Goal: Transaction & Acquisition: Purchase product/service

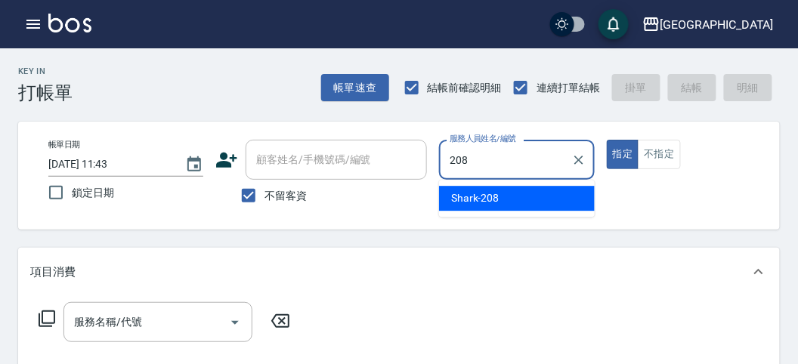
click at [470, 196] on span "Shark -208" at bounding box center [475, 198] width 48 height 16
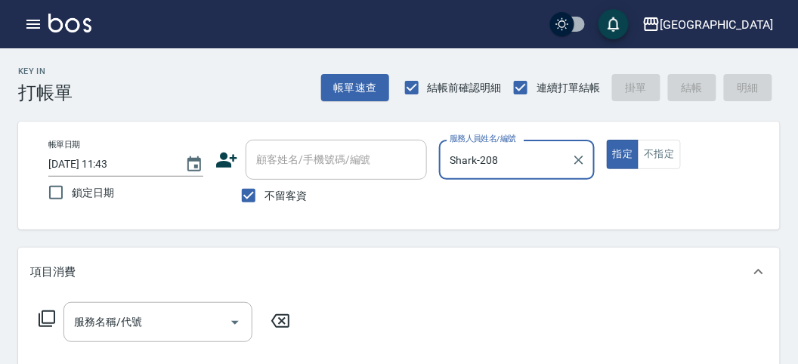
type input "Shark-208"
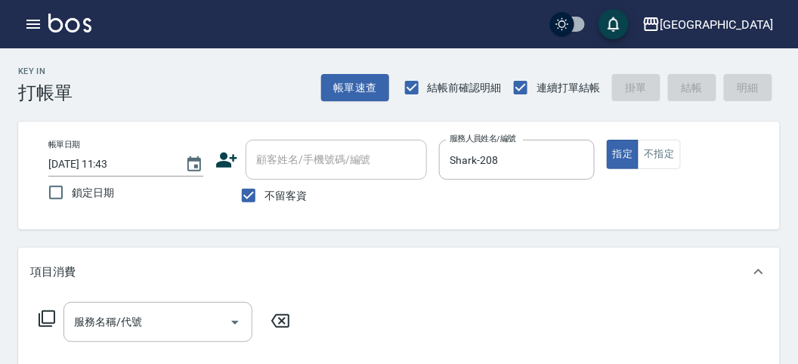
click at [46, 315] on icon at bounding box center [47, 319] width 18 height 18
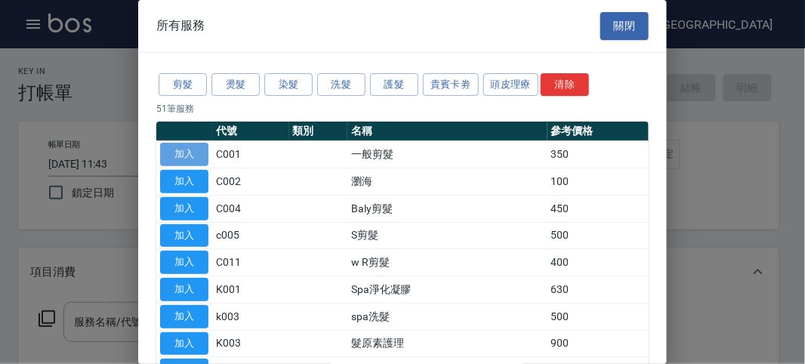
drag, startPoint x: 194, startPoint y: 148, endPoint x: 187, endPoint y: 143, distance: 8.6
click at [194, 148] on button "加入" at bounding box center [184, 154] width 48 height 23
type input "一般剪髮(C001)"
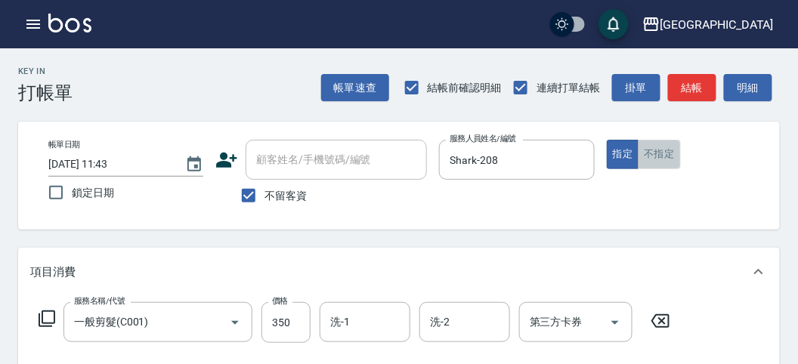
click at [663, 153] on button "不指定" at bounding box center [658, 154] width 42 height 29
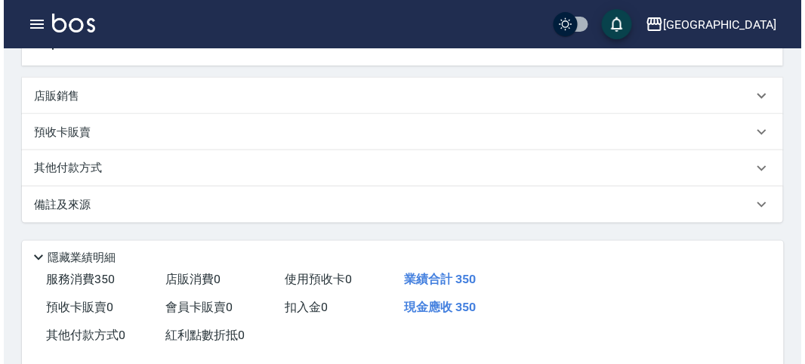
scroll to position [419, 0]
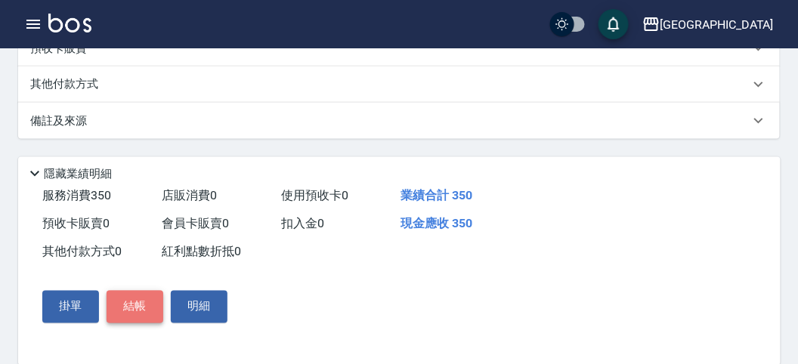
click at [131, 307] on button "結帳" at bounding box center [134, 307] width 57 height 32
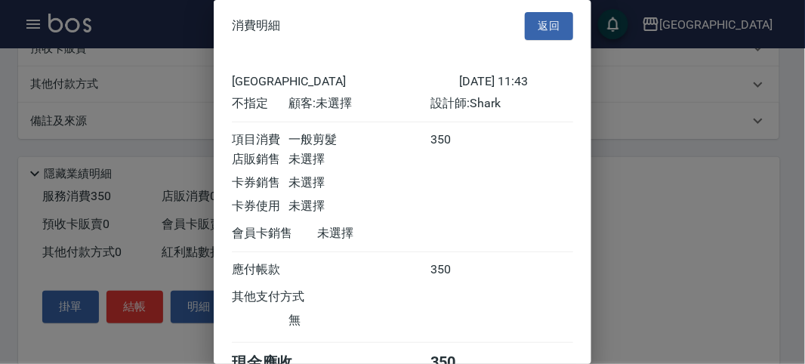
scroll to position [84, 0]
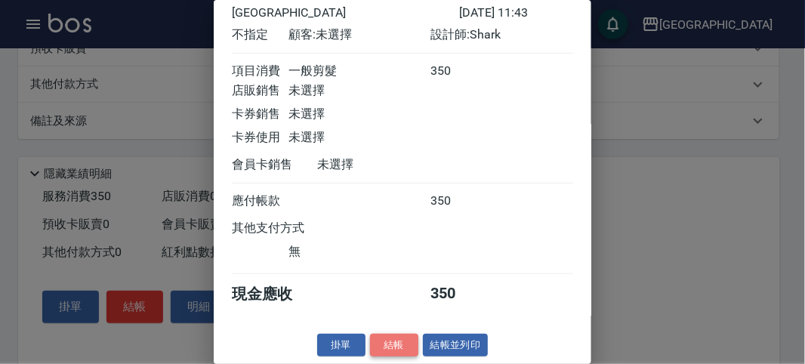
click at [397, 341] on button "結帳" at bounding box center [394, 345] width 48 height 23
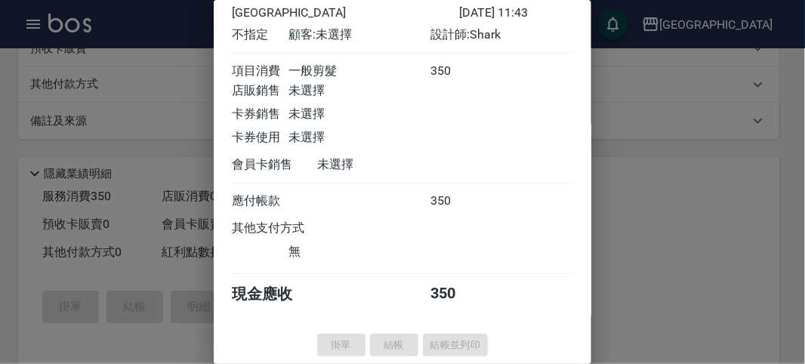
type input "[DATE] 12:53"
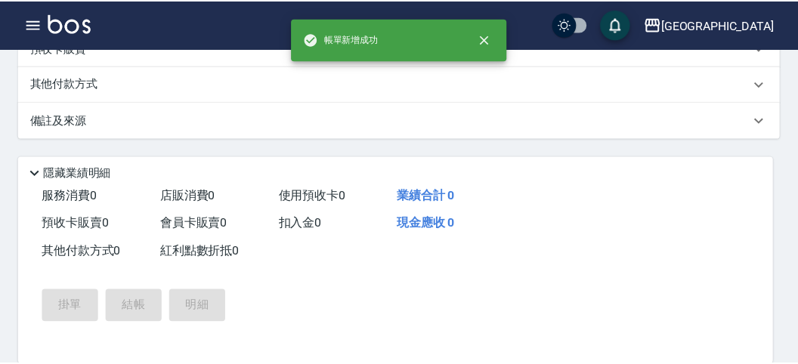
scroll to position [0, 0]
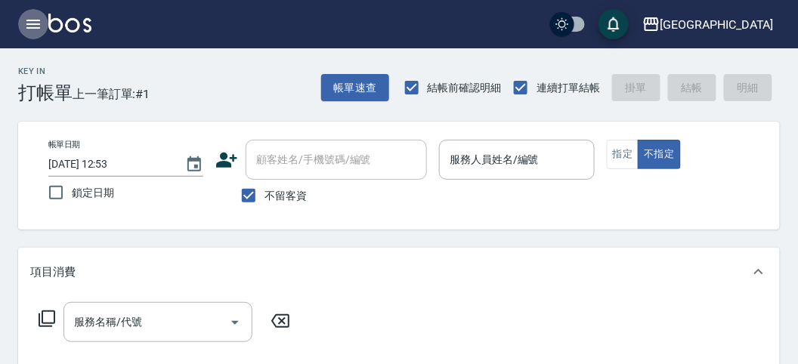
click at [28, 17] on icon "button" at bounding box center [33, 24] width 18 height 18
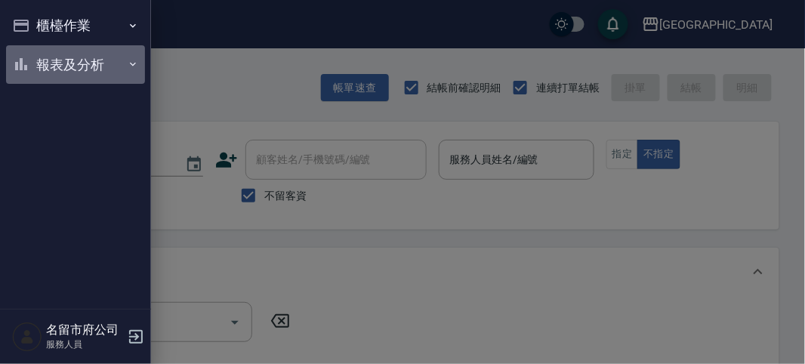
click at [67, 57] on button "報表及分析" at bounding box center [75, 64] width 139 height 39
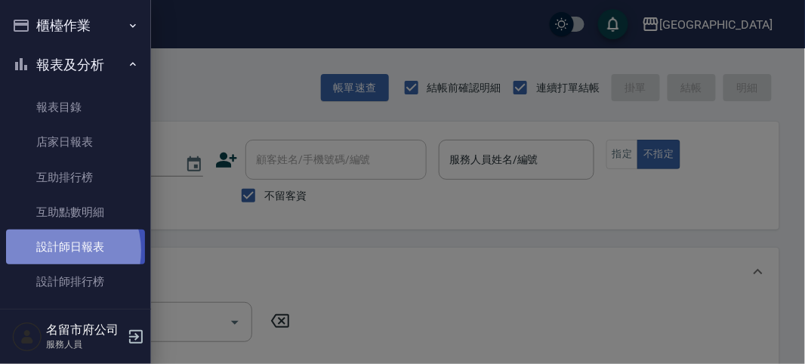
click at [57, 251] on link "設計師日報表" at bounding box center [75, 247] width 139 height 35
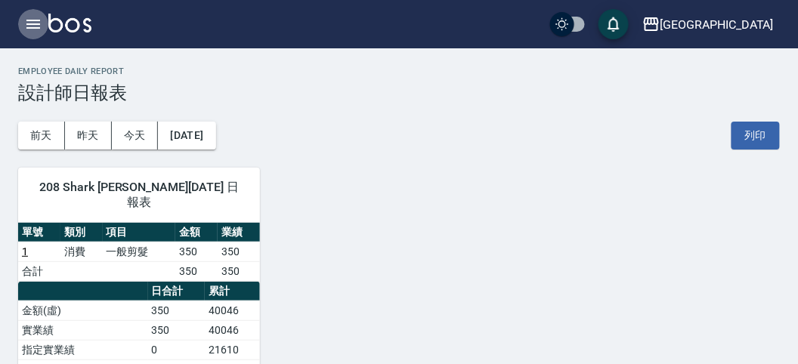
click at [30, 21] on icon "button" at bounding box center [33, 24] width 18 height 18
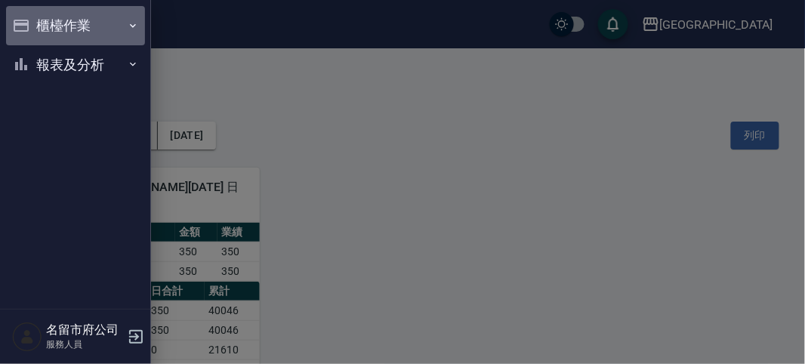
click at [54, 17] on button "櫃檯作業" at bounding box center [75, 25] width 139 height 39
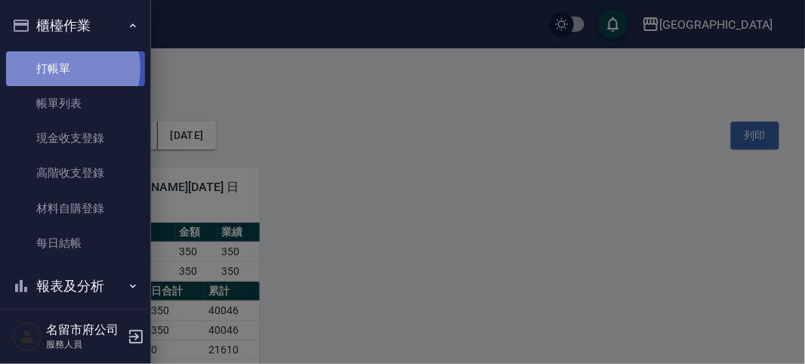
click at [64, 68] on link "打帳單" at bounding box center [75, 68] width 139 height 35
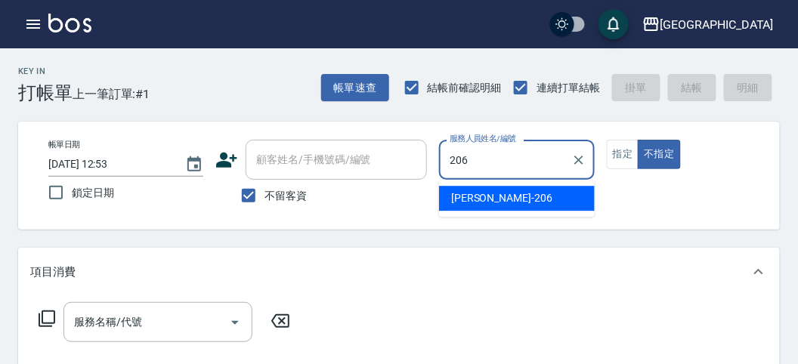
type input "[PERSON_NAME]-206"
type button "false"
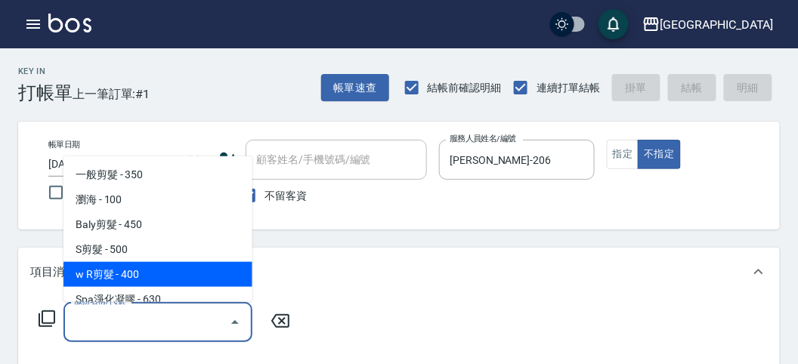
type input "w R剪髮(C011)"
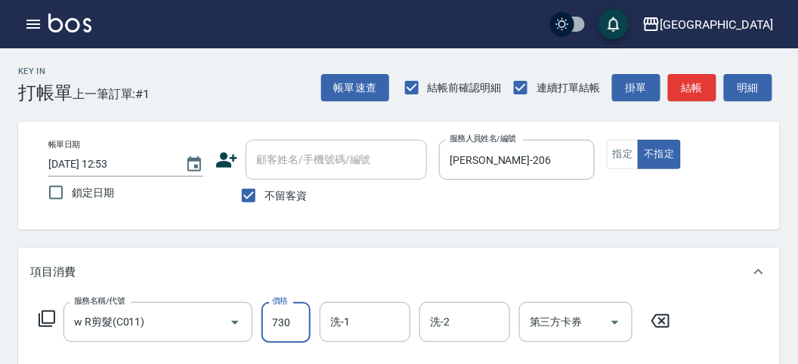
type input "730"
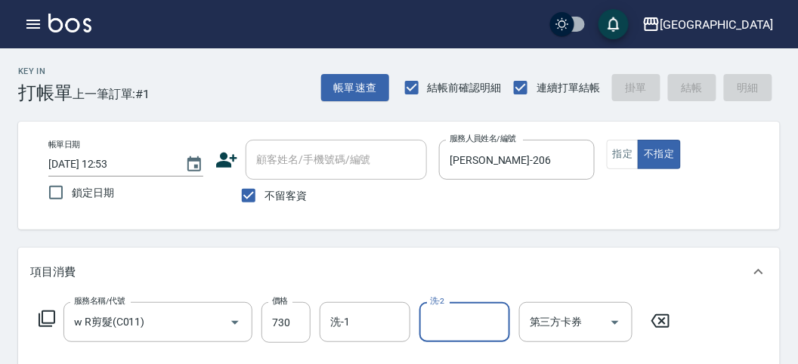
type input "[DATE] 13:12"
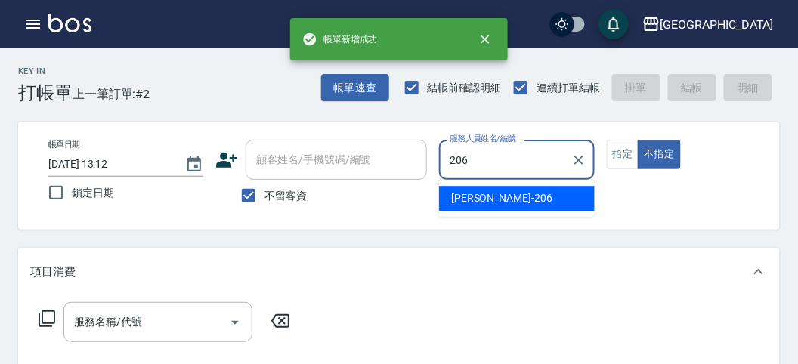
type input "[PERSON_NAME]-206"
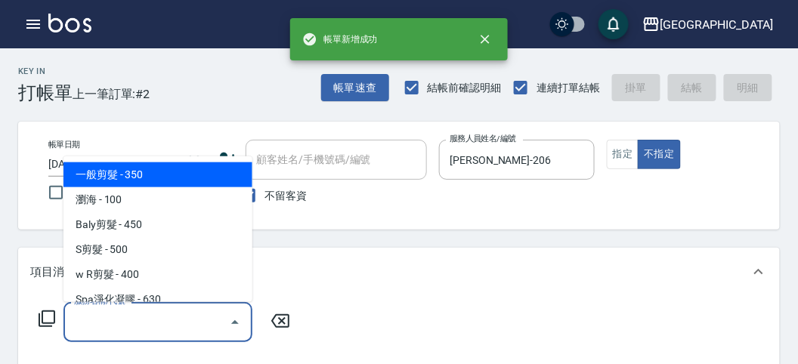
type input "一般剪髮(C001)"
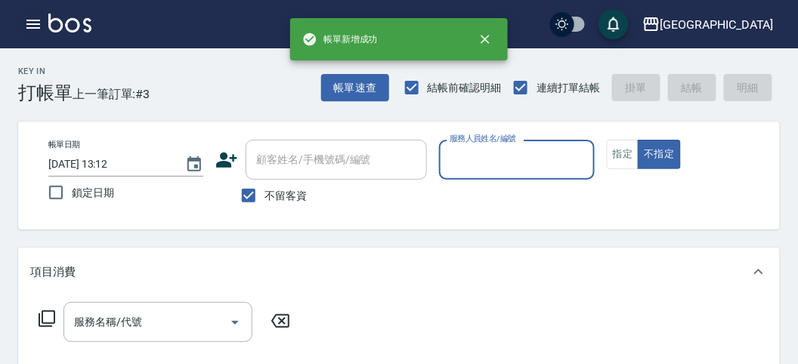
click at [43, 27] on button "button" at bounding box center [33, 24] width 30 height 30
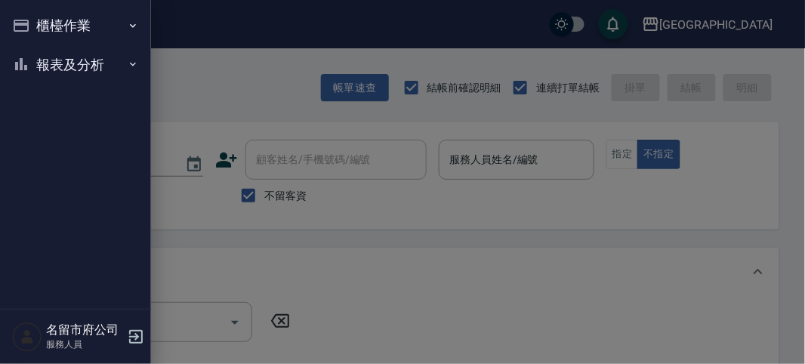
click at [43, 27] on button "櫃檯作業" at bounding box center [75, 25] width 139 height 39
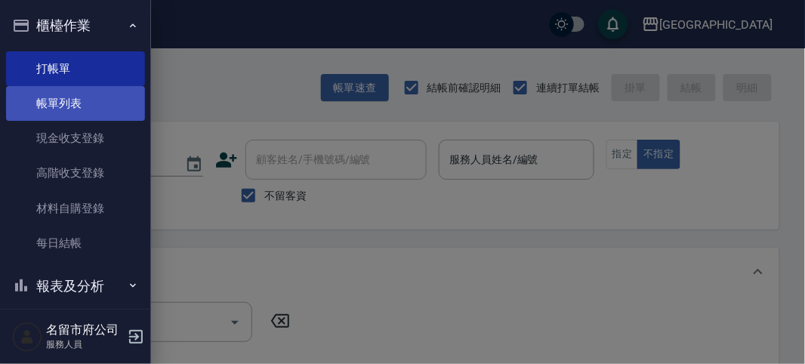
click at [42, 118] on link "帳單列表" at bounding box center [75, 103] width 139 height 35
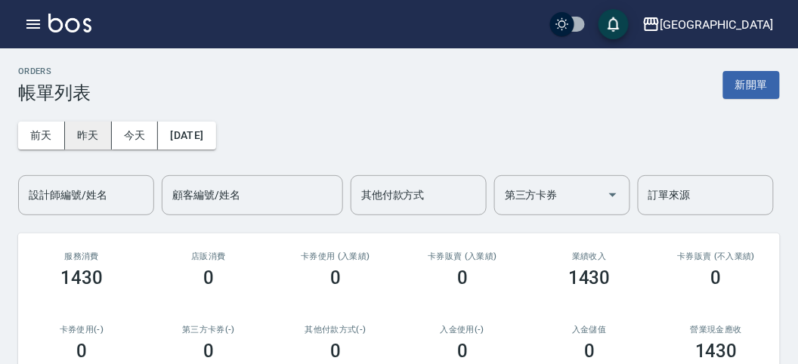
click at [94, 137] on button "昨天" at bounding box center [88, 136] width 47 height 28
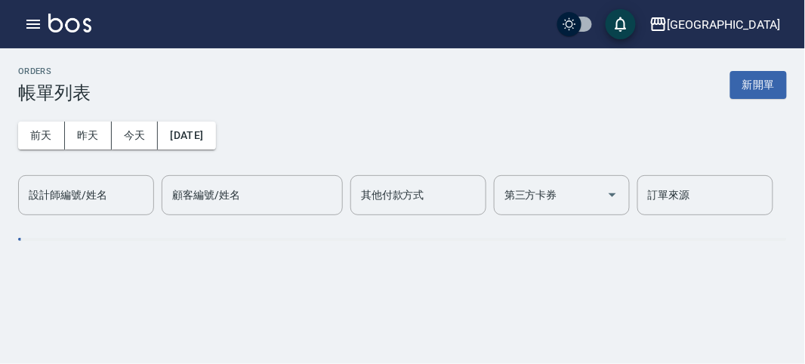
click at [88, 187] on div "設計師編號/姓名 設計師編號/姓名" at bounding box center [86, 195] width 136 height 40
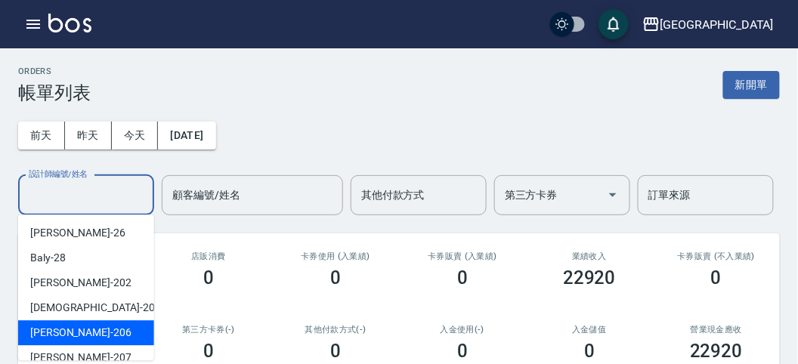
click at [85, 338] on div "[PERSON_NAME] -206" at bounding box center [86, 332] width 136 height 25
type input "[PERSON_NAME]-206"
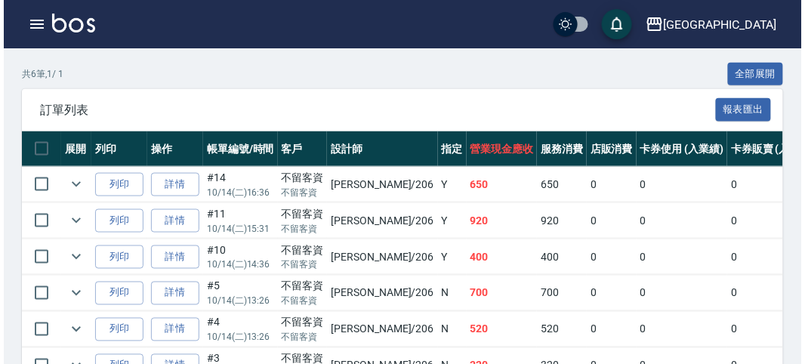
scroll to position [168, 0]
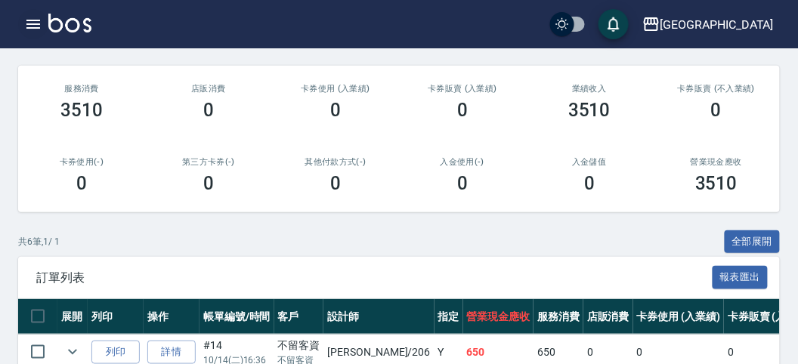
click at [32, 20] on icon "button" at bounding box center [33, 24] width 14 height 9
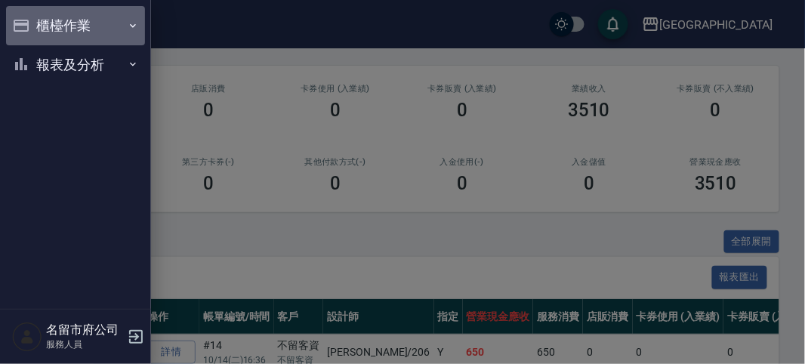
click at [34, 20] on button "櫃檯作業" at bounding box center [75, 25] width 139 height 39
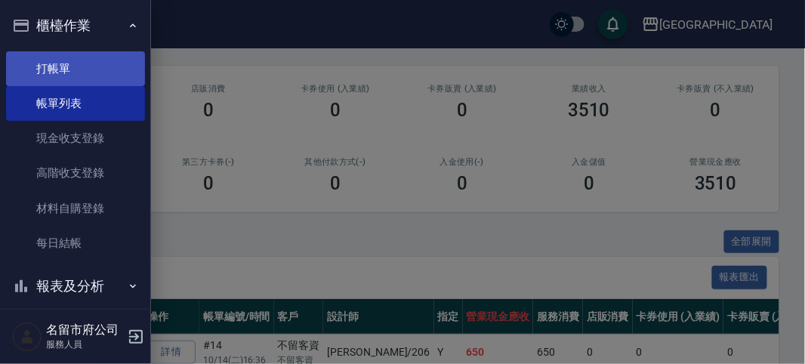
click at [62, 70] on link "打帳單" at bounding box center [75, 68] width 139 height 35
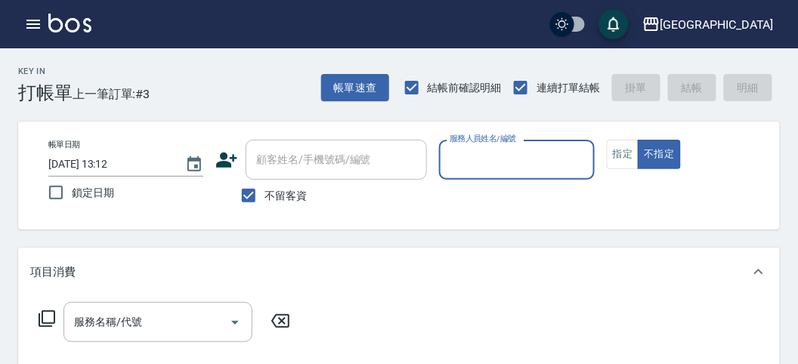
click at [511, 153] on input "服務人員姓名/編號" at bounding box center [516, 160] width 141 height 26
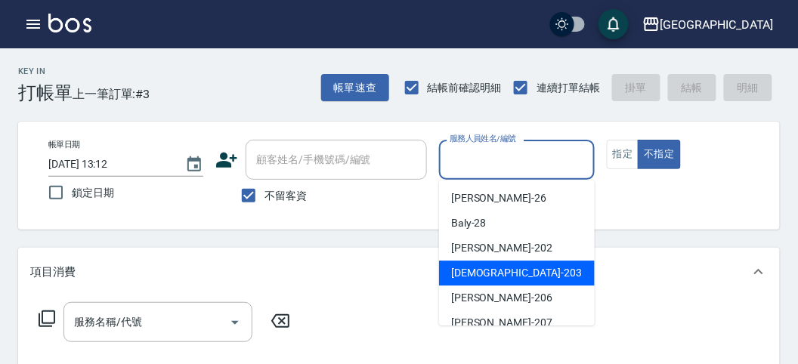
click at [474, 280] on span "聖德 -203" at bounding box center [516, 273] width 131 height 16
type input "聖德-203"
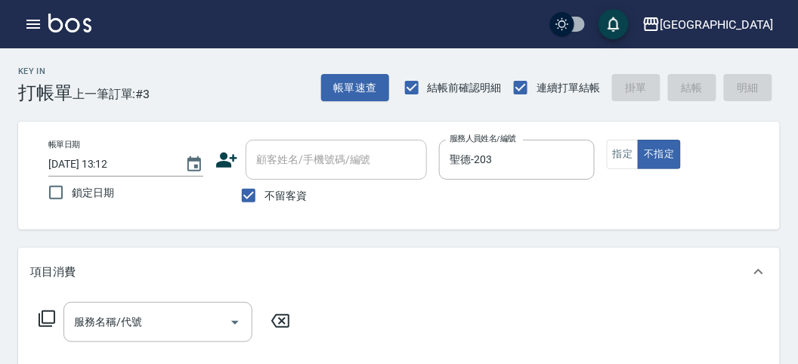
click at [46, 319] on icon at bounding box center [47, 319] width 18 height 18
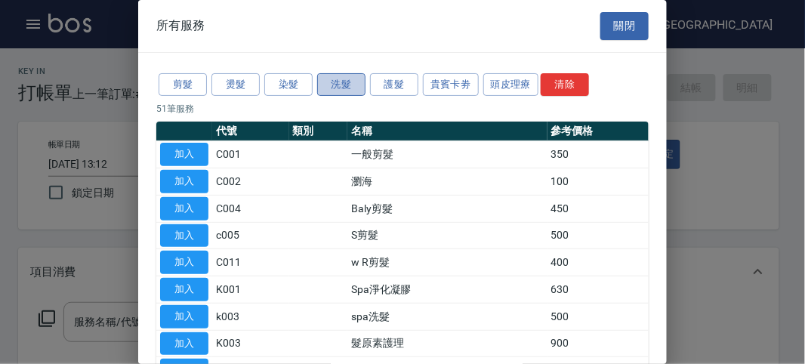
click at [333, 93] on button "洗髮" at bounding box center [341, 84] width 48 height 23
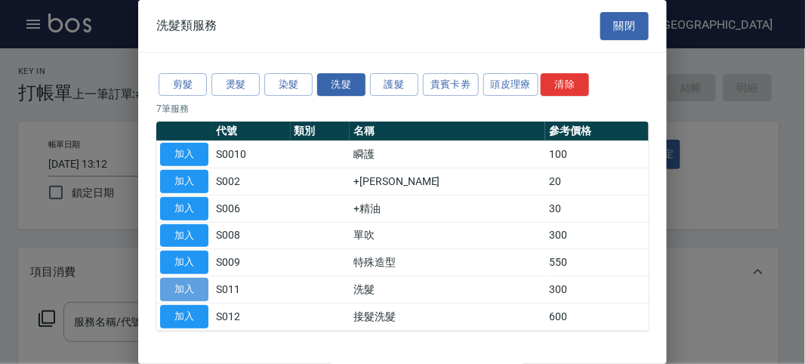
click at [181, 285] on button "加入" at bounding box center [184, 289] width 48 height 23
type input "洗髮(S011)"
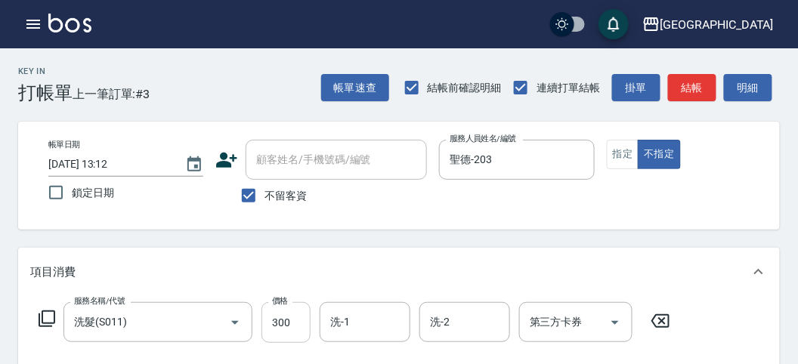
click at [266, 322] on input "300" at bounding box center [285, 322] width 49 height 41
type input "320"
click at [745, 75] on button "明細" at bounding box center [748, 88] width 48 height 28
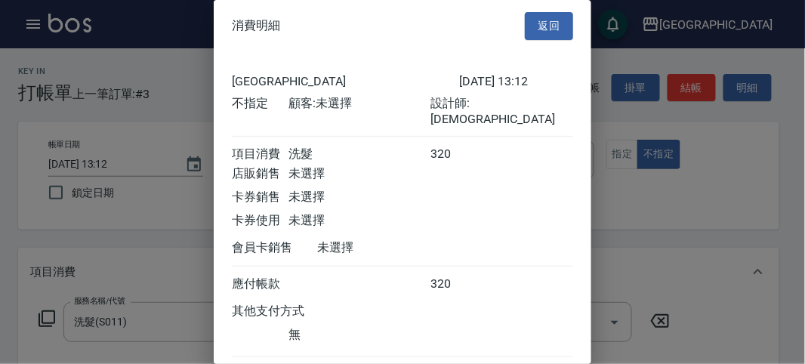
scroll to position [84, 0]
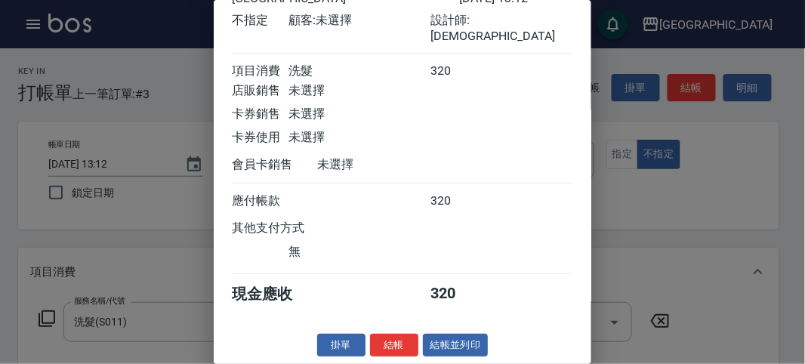
click at [390, 329] on div "消費明細 返回 名留市府 [DATE] 13:12 不指定 顧客: 未選擇 設計師: 聖德 項目消費 洗髮 320 店販銷售 未選擇 卡券銷售 未選擇 卡券使…" at bounding box center [403, 182] width 378 height 364
click at [391, 342] on button "結帳" at bounding box center [394, 345] width 48 height 23
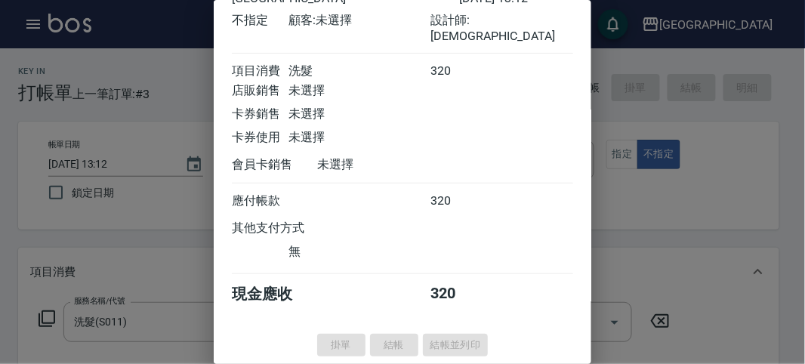
type input "[DATE] 13:26"
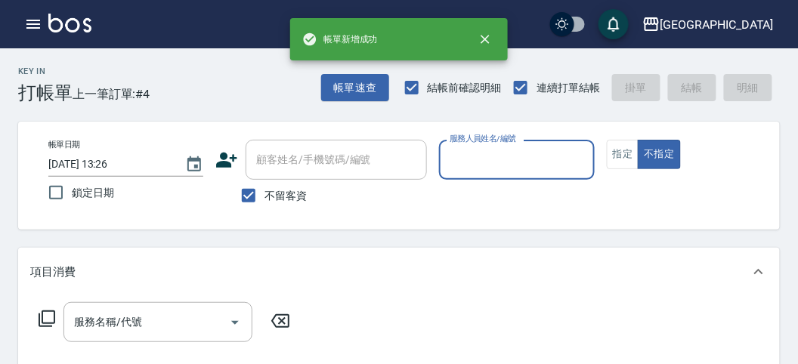
click at [477, 187] on p at bounding box center [516, 188] width 155 height 16
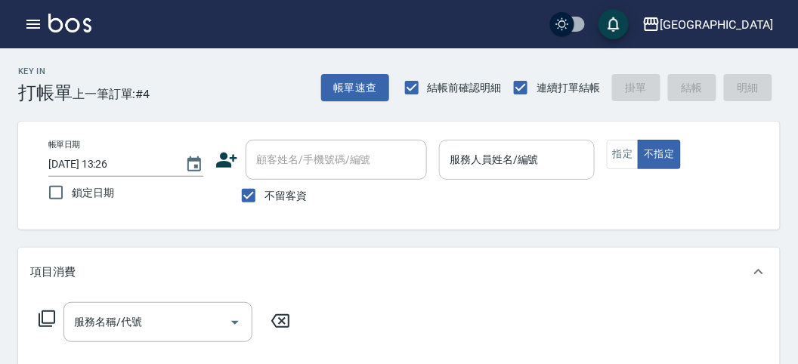
click at [473, 152] on input "服務人員姓名/編號" at bounding box center [516, 160] width 141 height 26
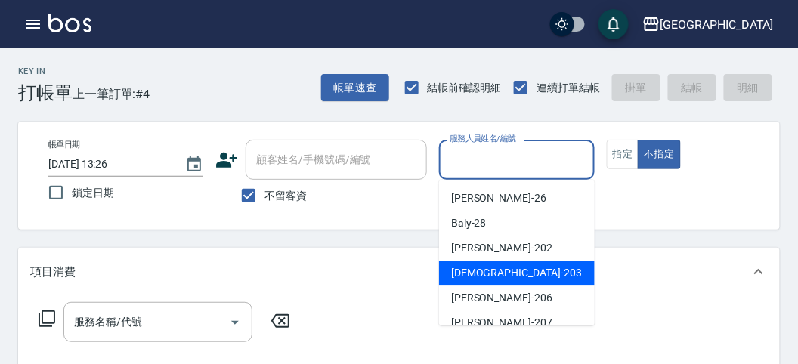
click at [472, 270] on span "聖德 -203" at bounding box center [516, 273] width 131 height 16
type input "聖德-203"
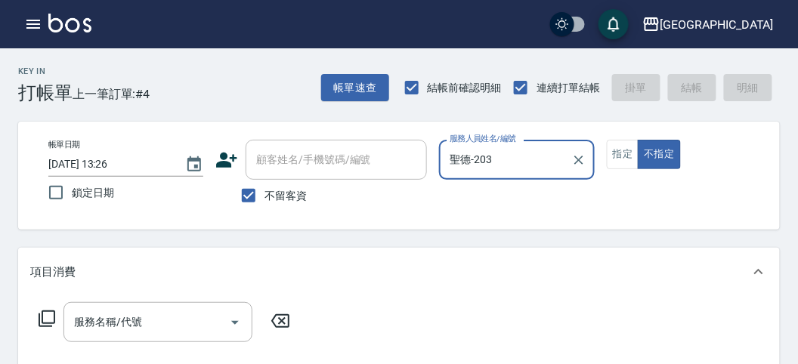
click at [41, 323] on icon at bounding box center [47, 319] width 18 height 18
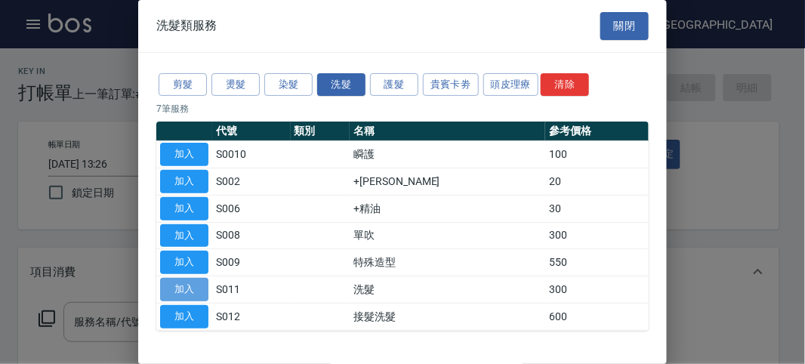
click at [174, 280] on button "加入" at bounding box center [184, 289] width 48 height 23
type input "洗髮(S011)"
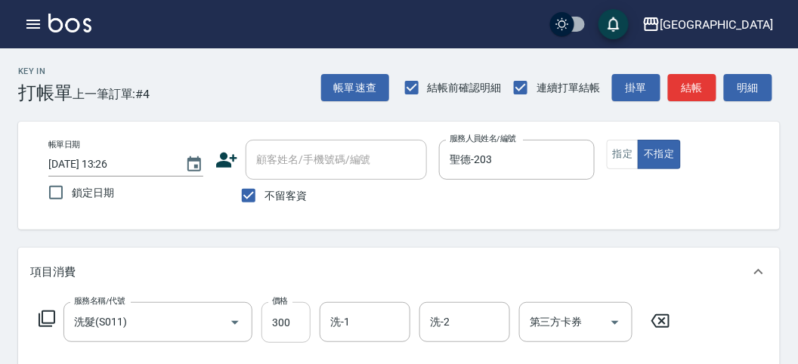
click at [270, 321] on input "300" at bounding box center [285, 322] width 49 height 41
type input "330"
click at [743, 80] on button "明細" at bounding box center [748, 88] width 48 height 28
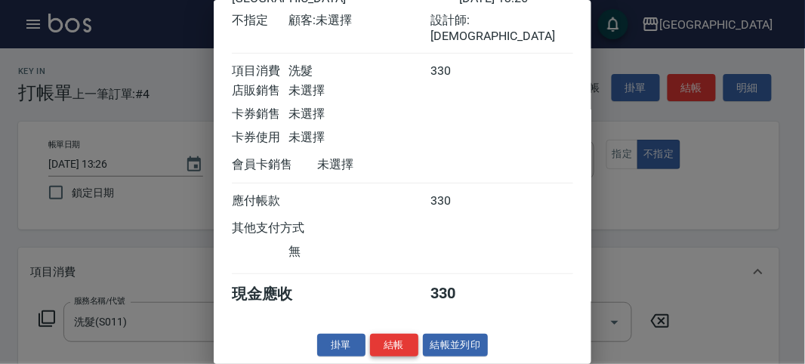
click at [399, 347] on button "結帳" at bounding box center [394, 345] width 48 height 23
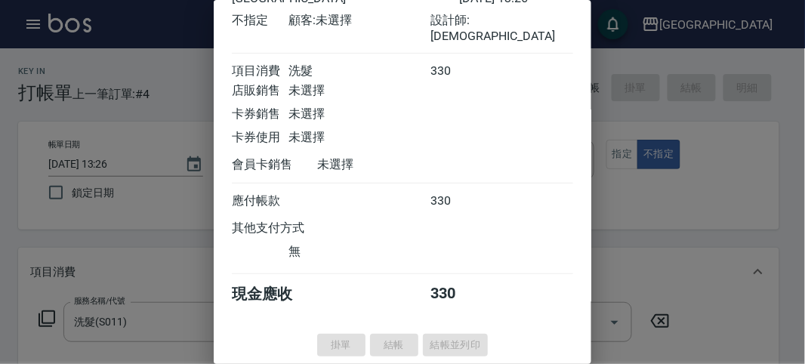
type input "[DATE] 13:27"
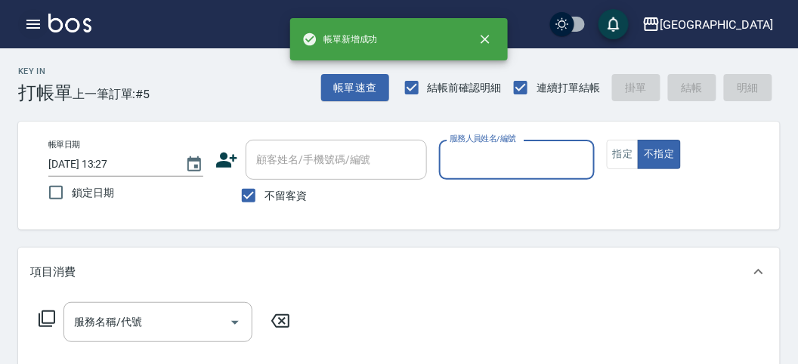
click at [35, 20] on icon "button" at bounding box center [33, 24] width 18 height 18
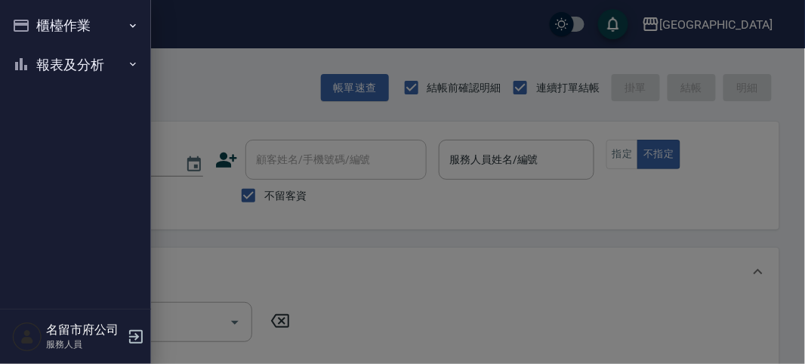
click at [37, 73] on button "報表及分析" at bounding box center [75, 64] width 139 height 39
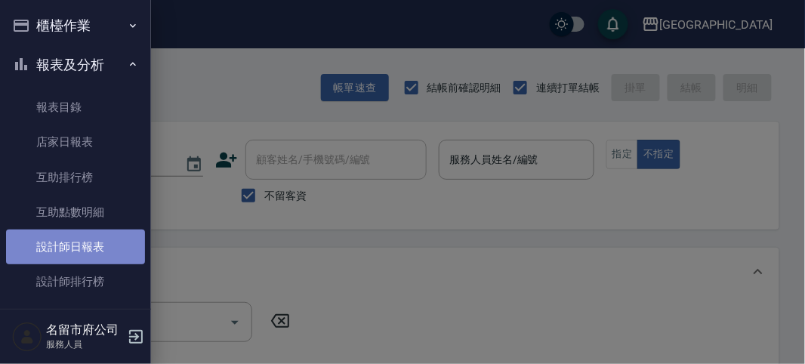
click at [81, 262] on link "設計師日報表" at bounding box center [75, 247] width 139 height 35
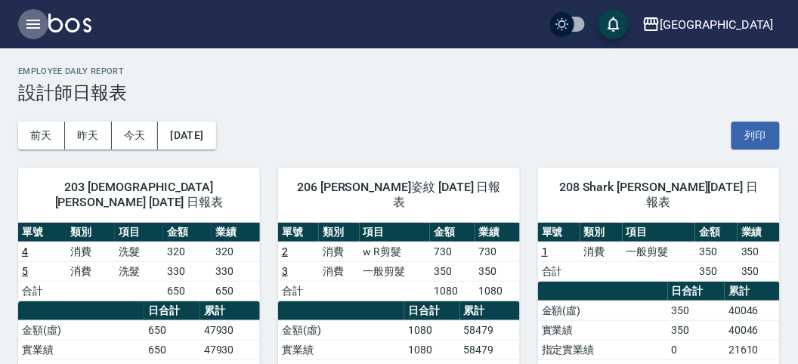
click at [35, 21] on icon "button" at bounding box center [33, 24] width 18 height 18
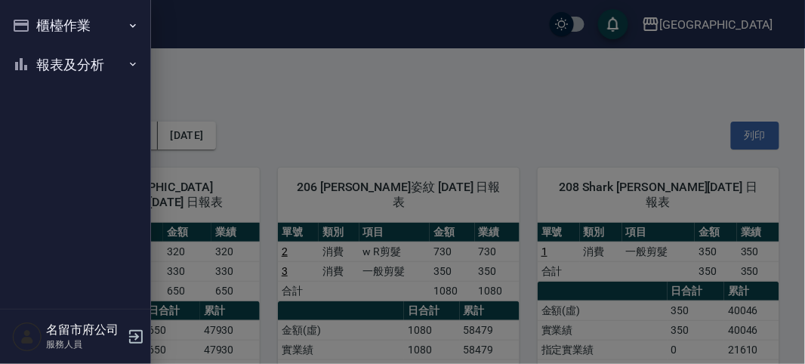
click at [35, 21] on button "櫃檯作業" at bounding box center [75, 25] width 139 height 39
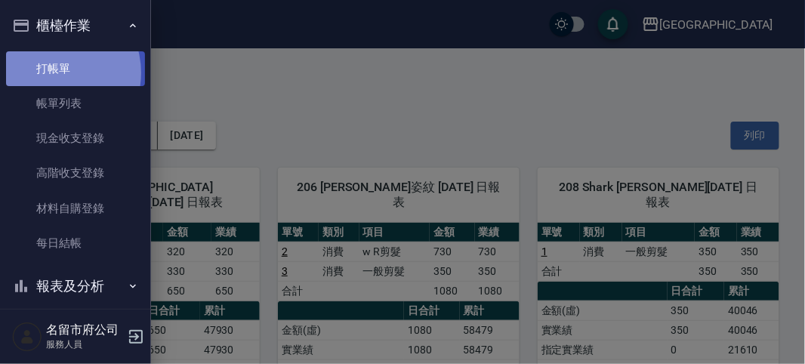
click at [50, 73] on link "打帳單" at bounding box center [75, 68] width 139 height 35
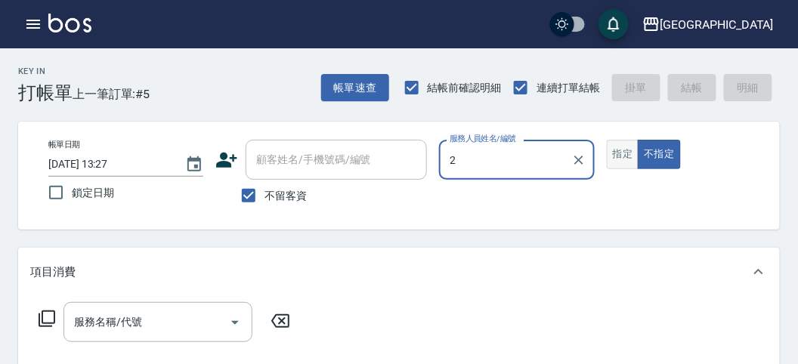
type input "2"
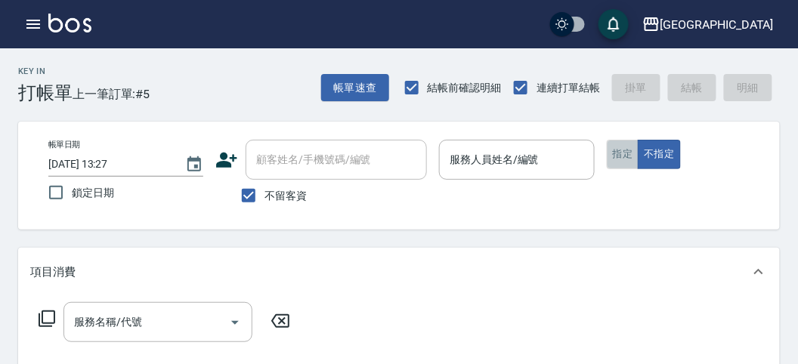
click at [621, 161] on button "指定" at bounding box center [622, 154] width 32 height 29
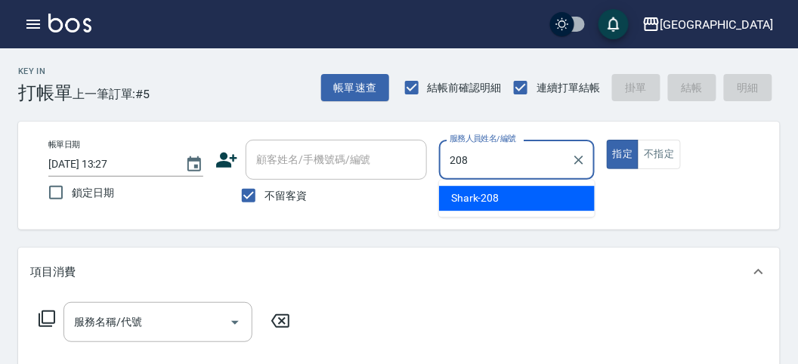
click at [520, 201] on div "Shark -208" at bounding box center [517, 198] width 156 height 25
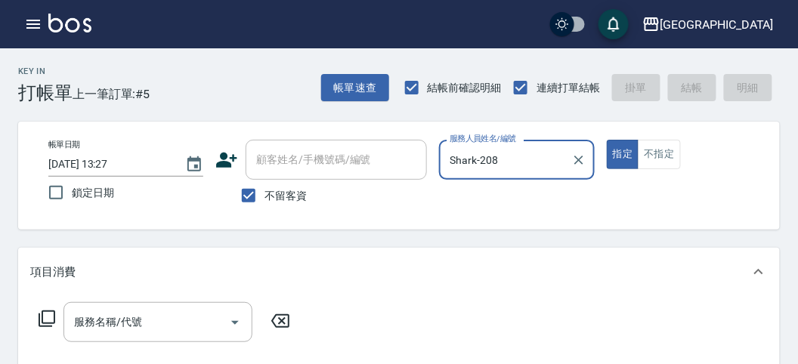
type input "Shark-208"
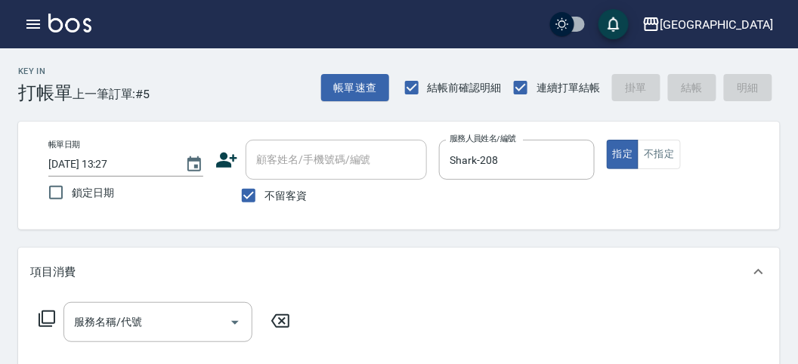
click at [43, 315] on icon at bounding box center [47, 319] width 18 height 18
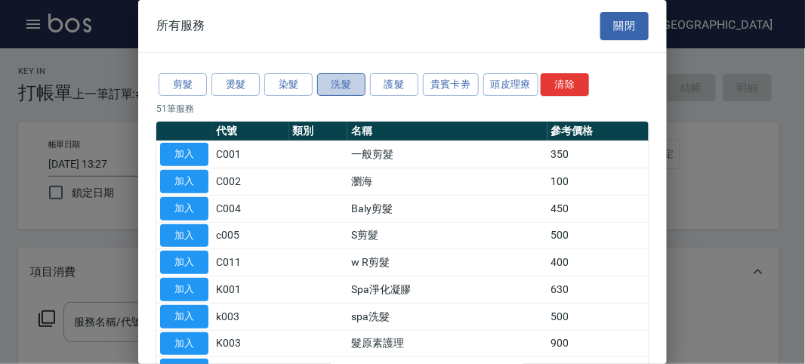
click at [330, 84] on button "洗髮" at bounding box center [341, 84] width 48 height 23
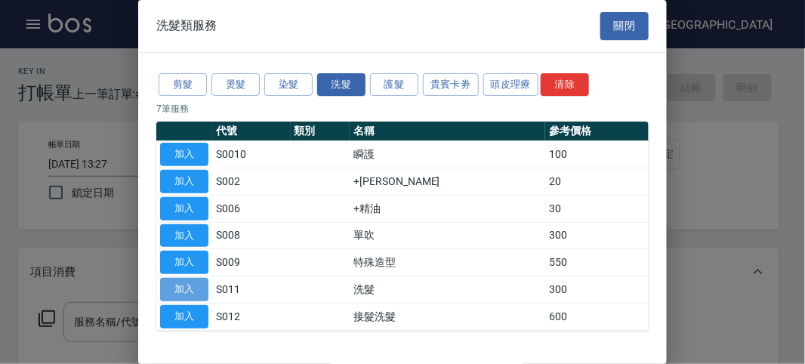
click at [190, 287] on button "加入" at bounding box center [184, 289] width 48 height 23
type input "洗髮(S011)"
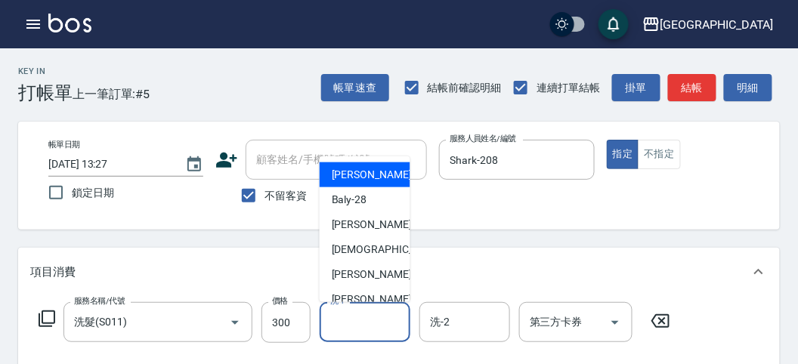
click at [378, 316] on input "洗-1" at bounding box center [364, 322] width 77 height 26
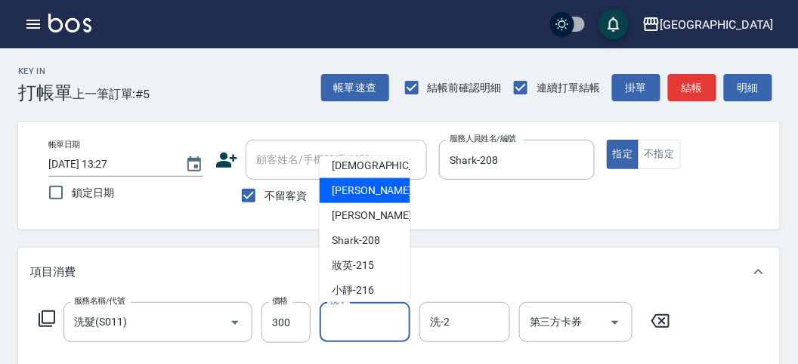
scroll to position [165, 0]
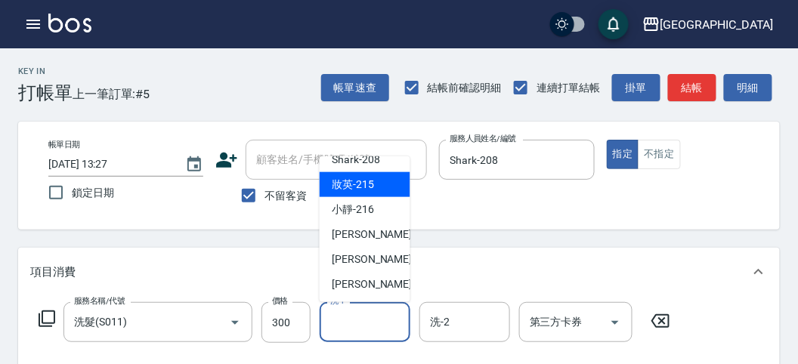
click at [359, 179] on span "妝英 -215" at bounding box center [353, 185] width 42 height 16
type input "妝英-215"
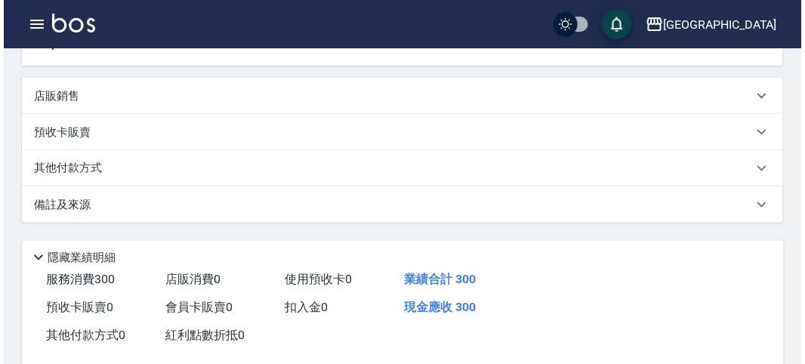
scroll to position [442, 0]
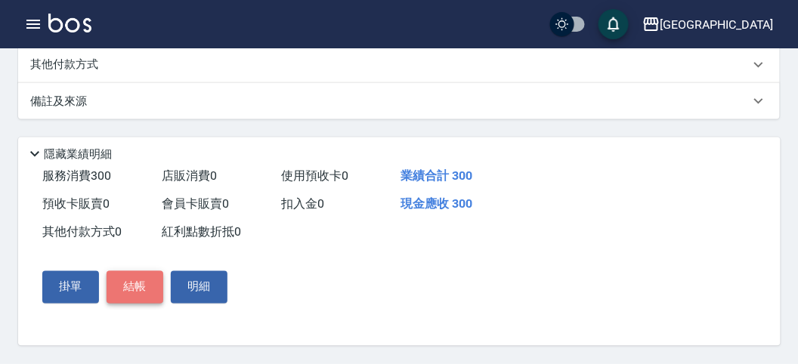
click at [131, 287] on button "結帳" at bounding box center [134, 287] width 57 height 32
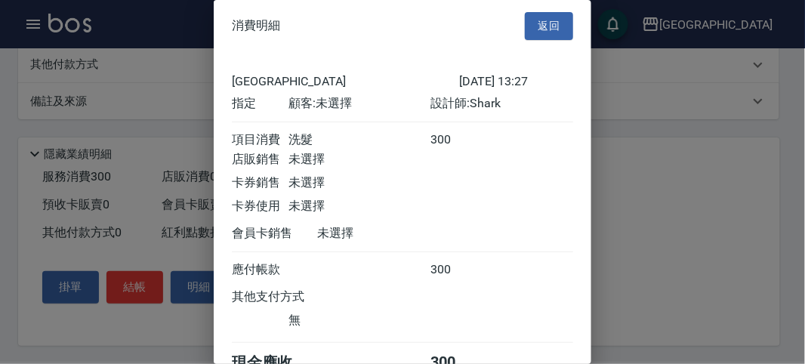
scroll to position [84, 0]
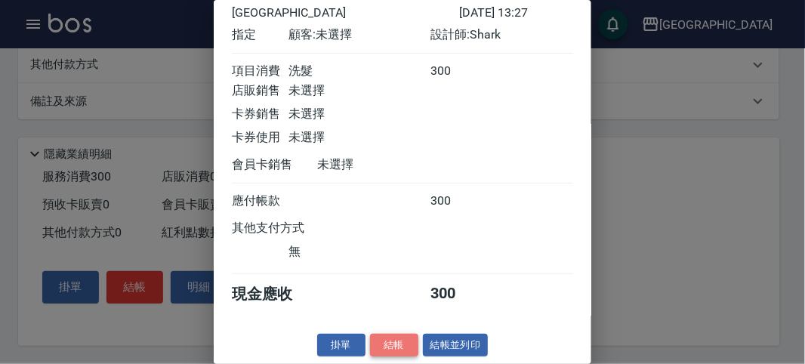
click at [389, 340] on button "結帳" at bounding box center [394, 345] width 48 height 23
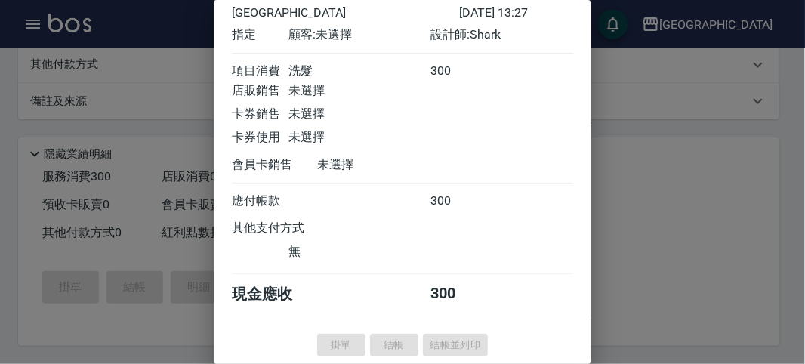
type input "[DATE] 13:29"
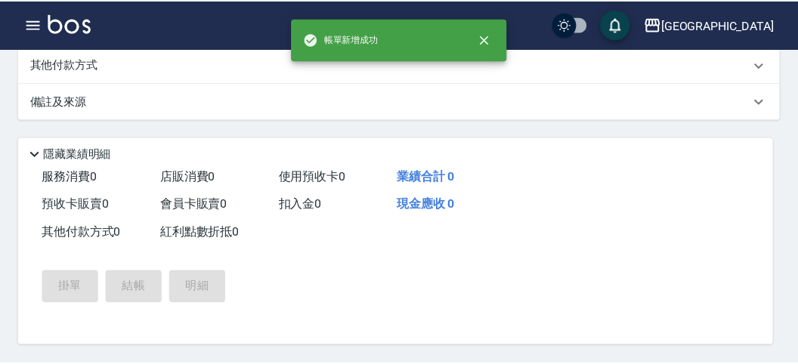
scroll to position [0, 0]
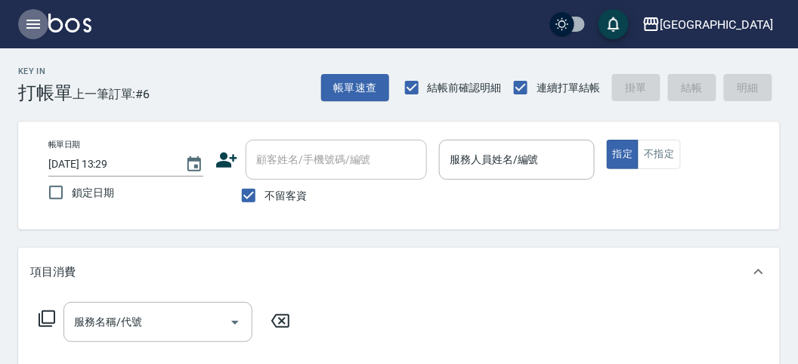
click at [31, 20] on icon "button" at bounding box center [33, 24] width 14 height 9
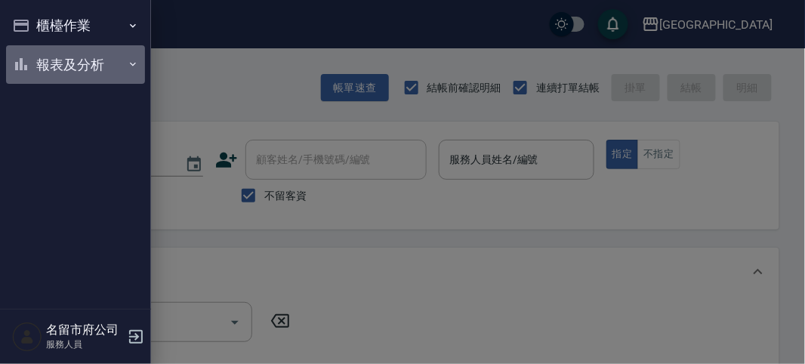
click at [60, 58] on button "報表及分析" at bounding box center [75, 64] width 139 height 39
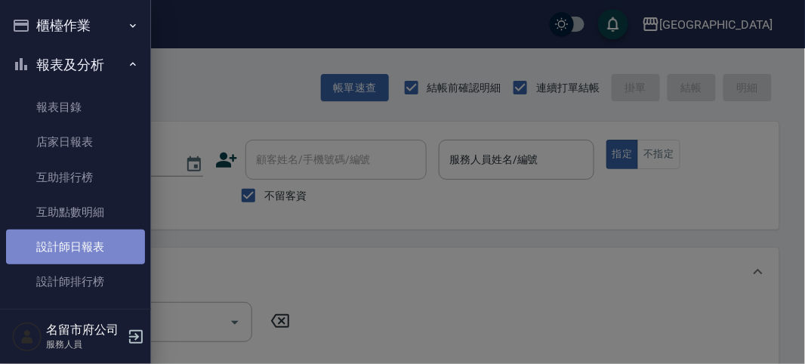
click at [89, 242] on link "設計師日報表" at bounding box center [75, 247] width 139 height 35
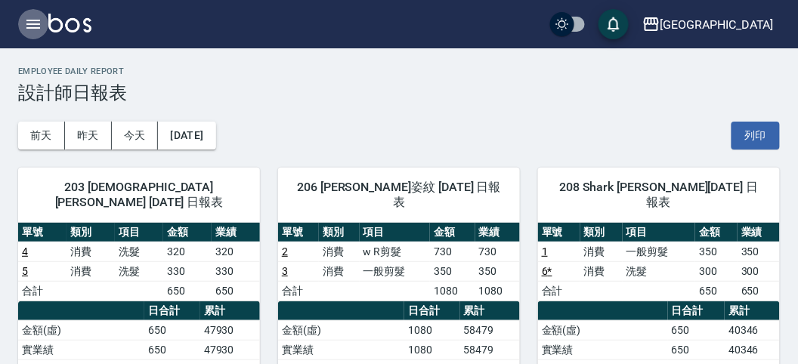
click at [32, 23] on icon "button" at bounding box center [33, 24] width 14 height 9
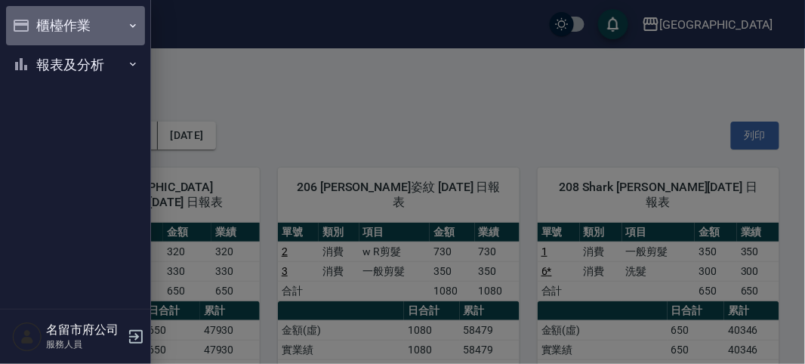
click at [69, 21] on button "櫃檯作業" at bounding box center [75, 25] width 139 height 39
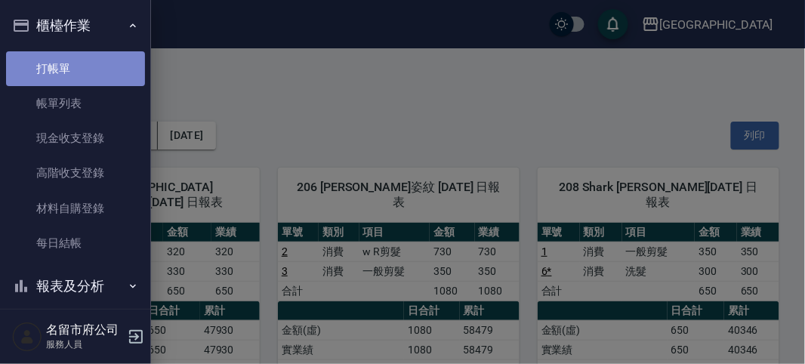
click at [77, 64] on link "打帳單" at bounding box center [75, 68] width 139 height 35
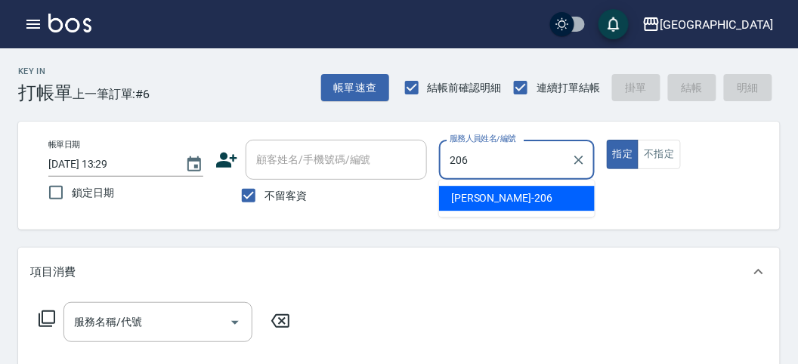
type input "[PERSON_NAME]-206"
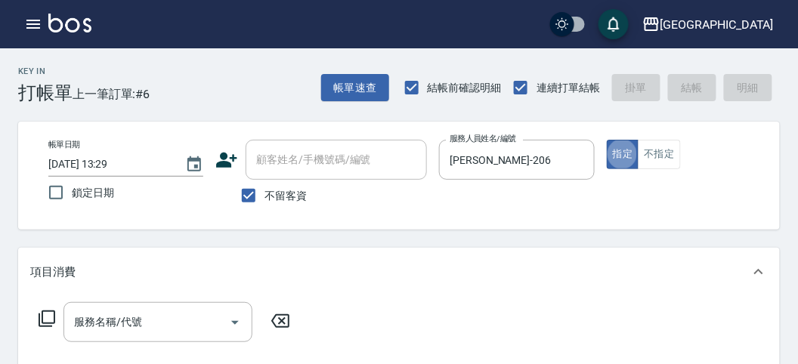
type button "true"
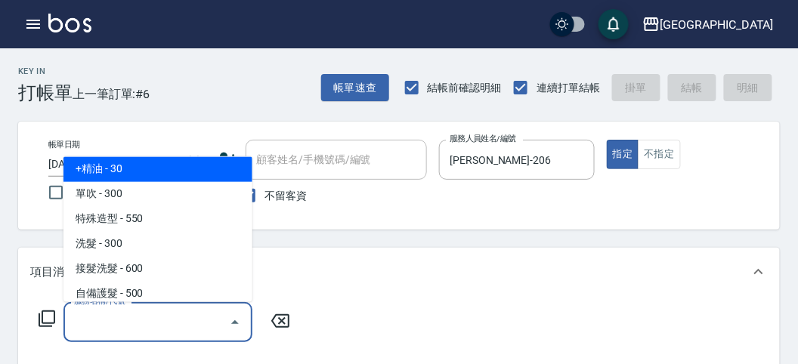
scroll to position [853, 0]
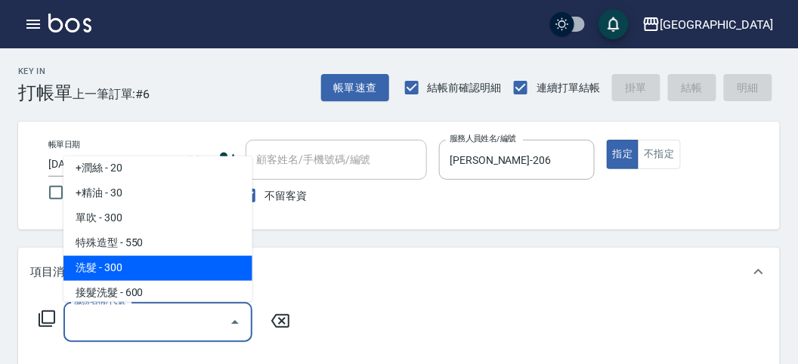
type input "洗髮(S011)"
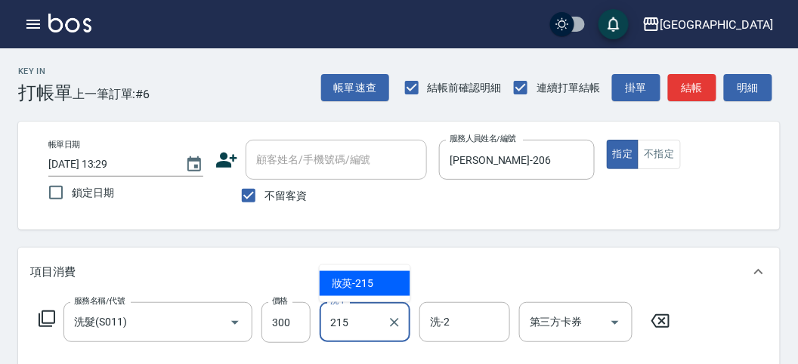
type input "妝英-215"
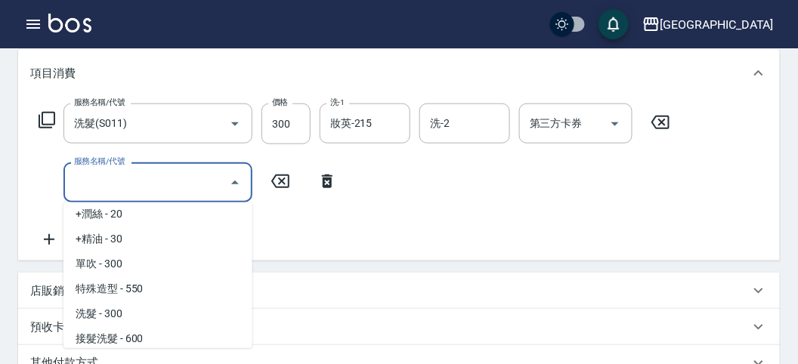
scroll to position [828, 0]
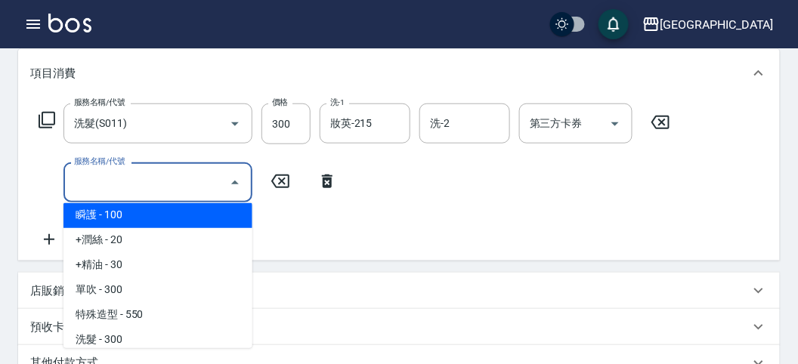
type input "瞬護(S0010)"
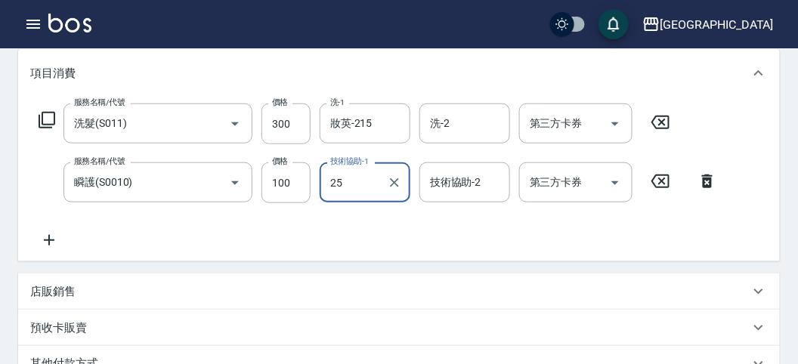
type input "25"
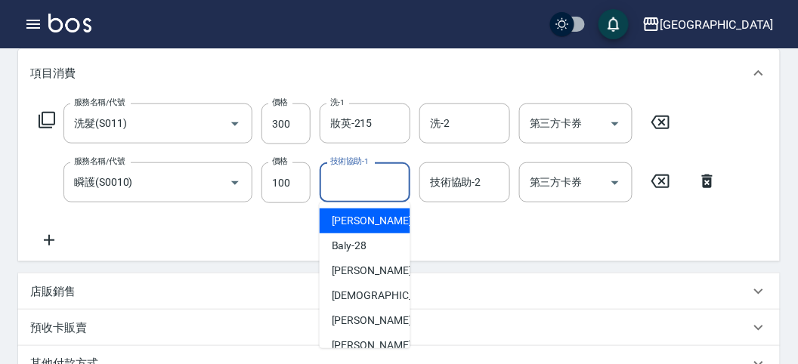
click at [341, 192] on input "技術協助-1" at bounding box center [364, 182] width 77 height 26
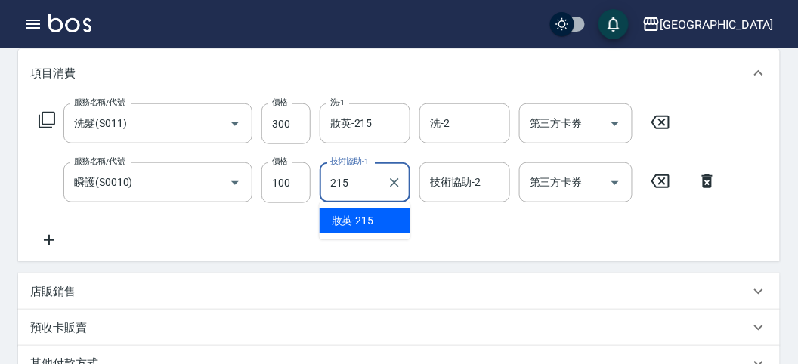
type input "妝英-215"
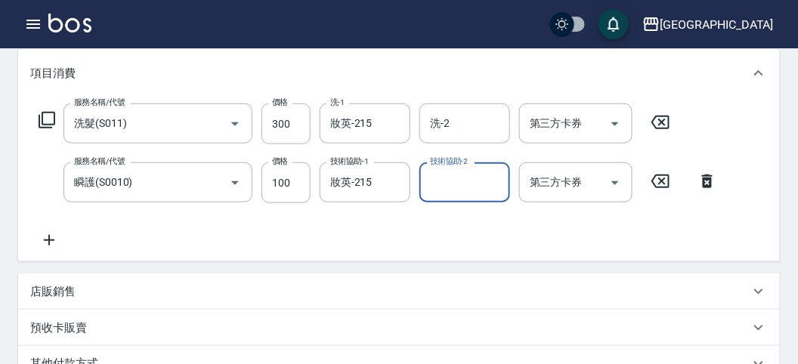
type input "[DATE] 13:30"
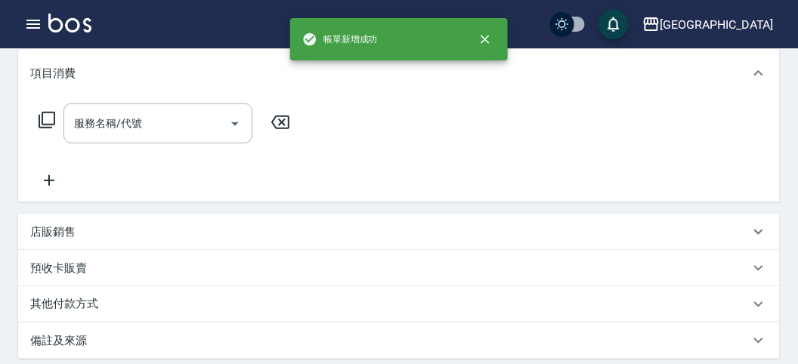
scroll to position [0, 0]
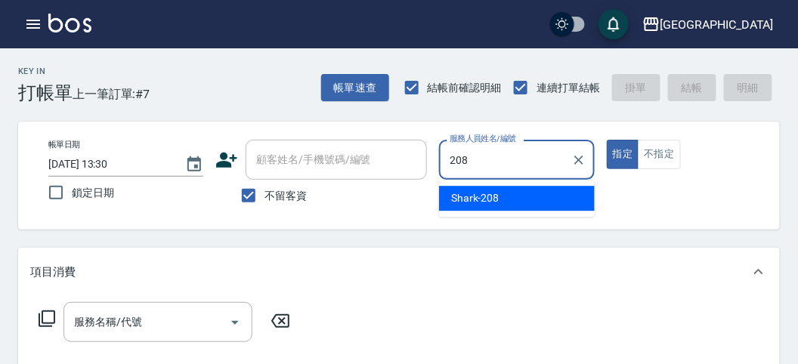
click at [468, 187] on div "Shark -208" at bounding box center [517, 198] width 156 height 25
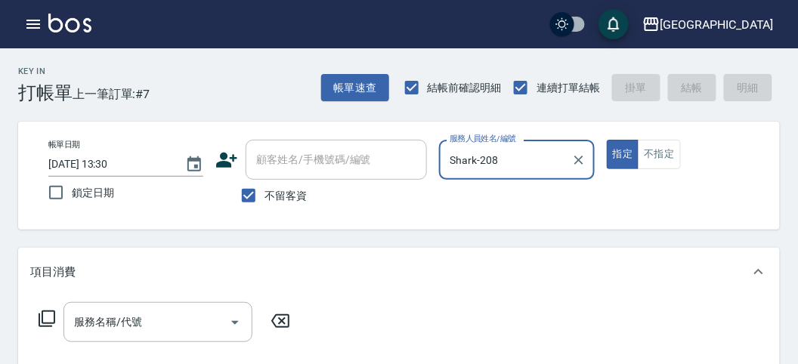
type input "Shark-208"
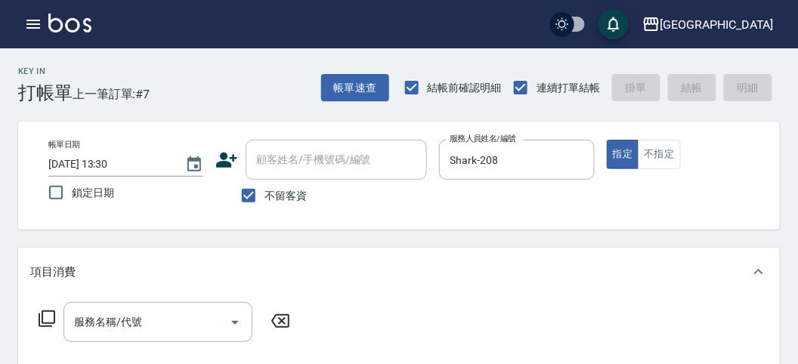
click at [45, 313] on icon at bounding box center [47, 319] width 18 height 18
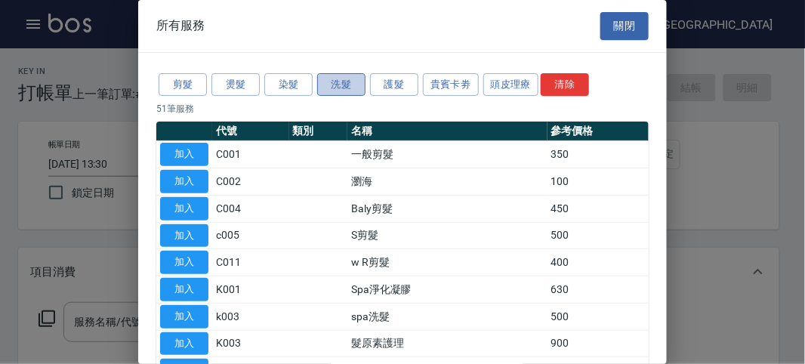
click at [345, 88] on button "洗髮" at bounding box center [341, 84] width 48 height 23
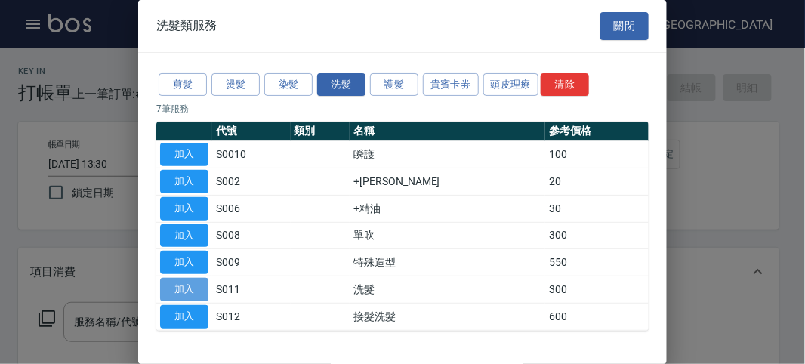
click at [195, 287] on button "加入" at bounding box center [184, 289] width 48 height 23
type input "洗髮(S011)"
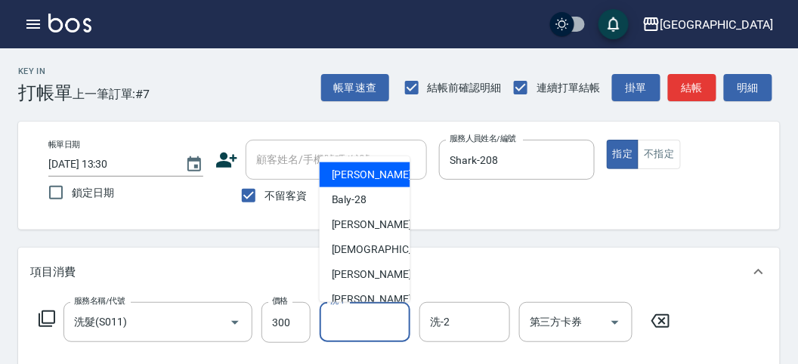
click at [362, 323] on input "洗-1" at bounding box center [364, 322] width 77 height 26
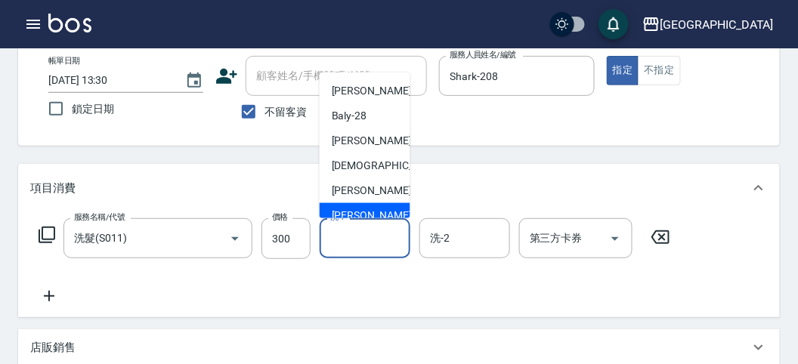
scroll to position [84, 0]
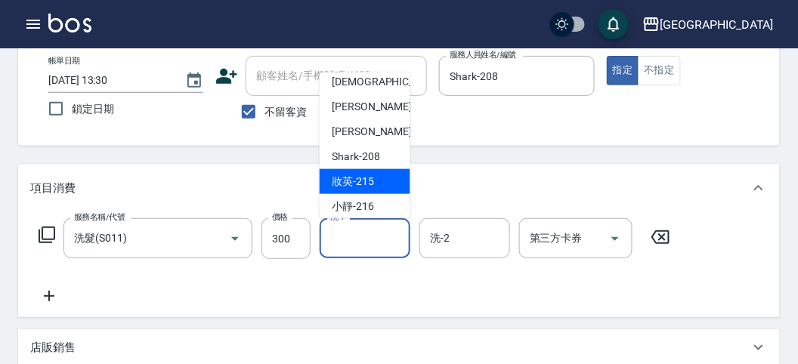
click at [369, 177] on span "妝英 -215" at bounding box center [353, 182] width 42 height 16
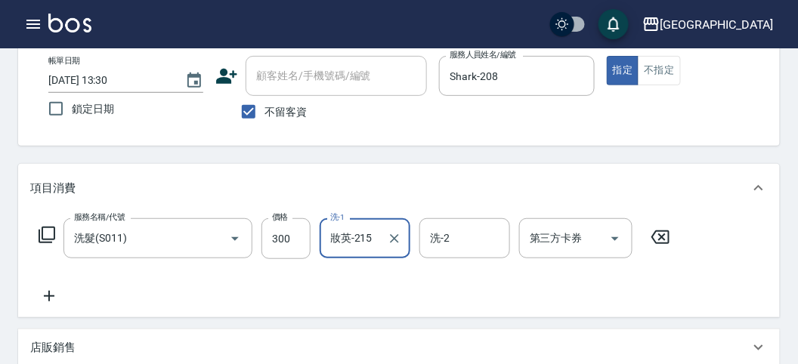
type input "妝英-215"
click at [50, 230] on icon at bounding box center [47, 235] width 18 height 18
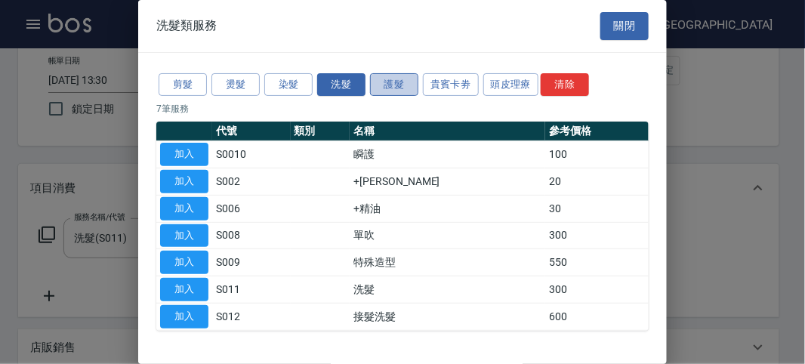
click at [400, 85] on button "護髮" at bounding box center [394, 84] width 48 height 23
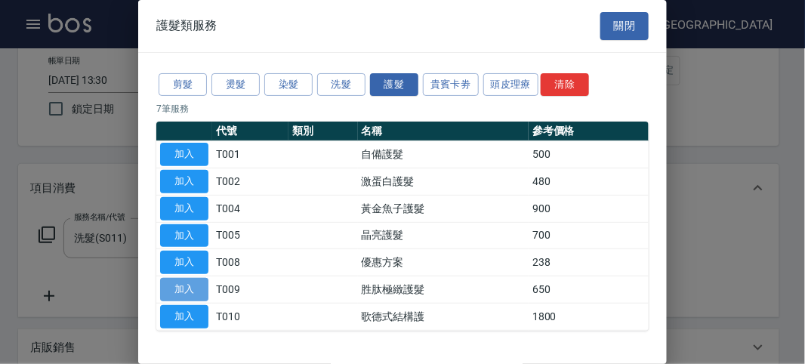
click at [194, 289] on button "加入" at bounding box center [184, 289] width 48 height 23
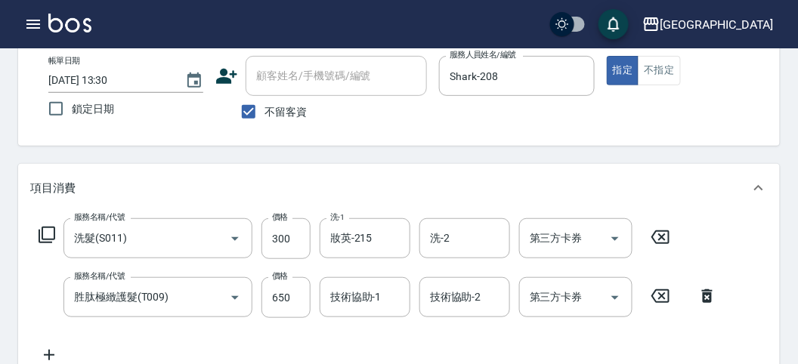
click at [47, 232] on icon at bounding box center [47, 235] width 18 height 18
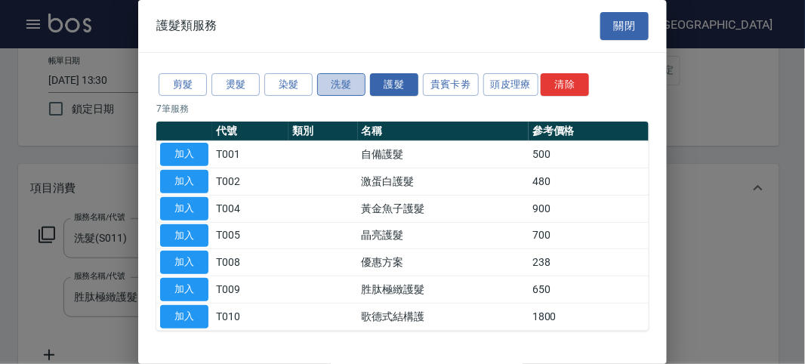
click at [336, 82] on button "洗髮" at bounding box center [341, 84] width 48 height 23
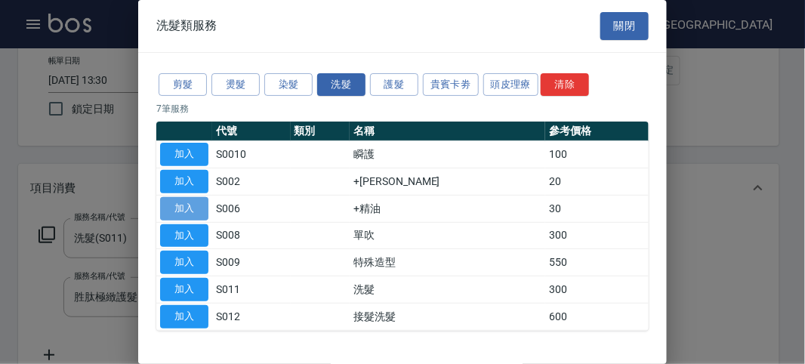
click at [193, 203] on button "加入" at bounding box center [184, 208] width 48 height 23
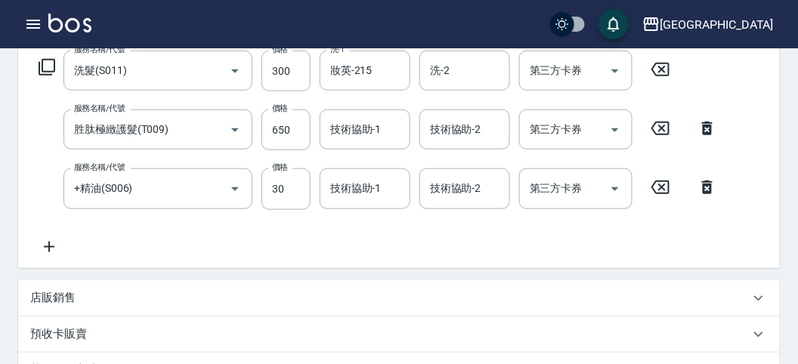
scroll to position [335, 0]
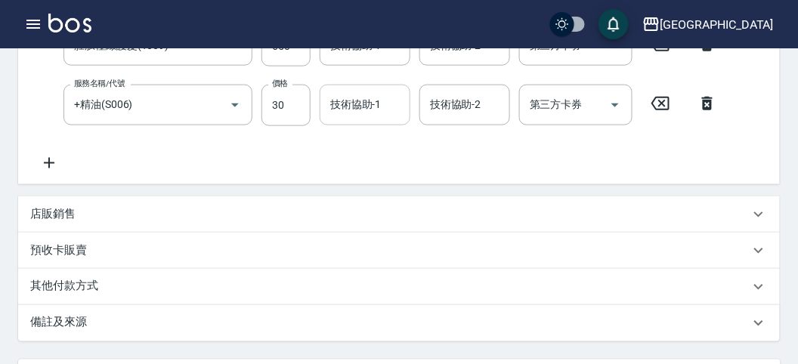
click at [380, 108] on input "技術協助-1" at bounding box center [364, 104] width 77 height 26
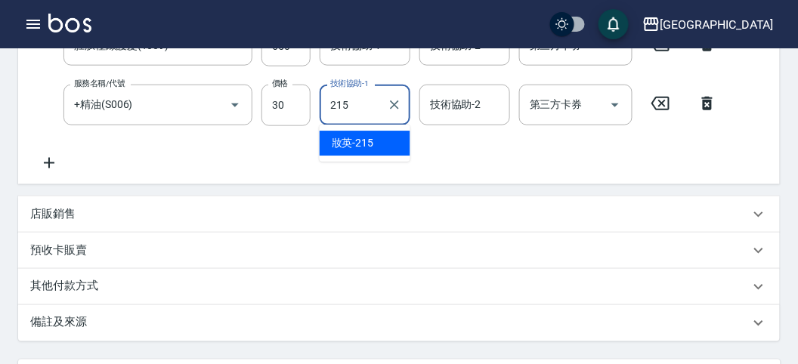
click at [347, 140] on span "妝英 -215" at bounding box center [353, 143] width 42 height 16
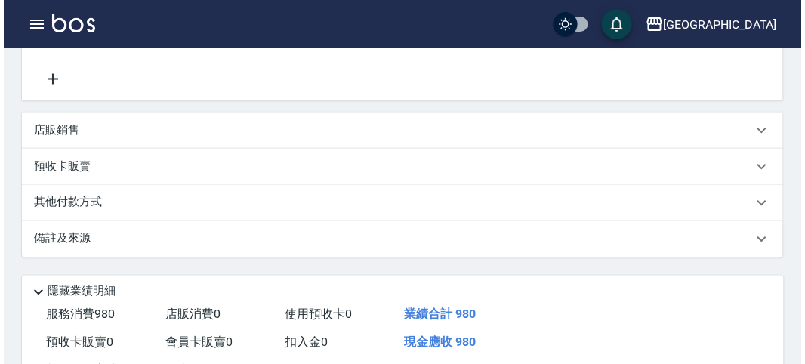
scroll to position [560, 0]
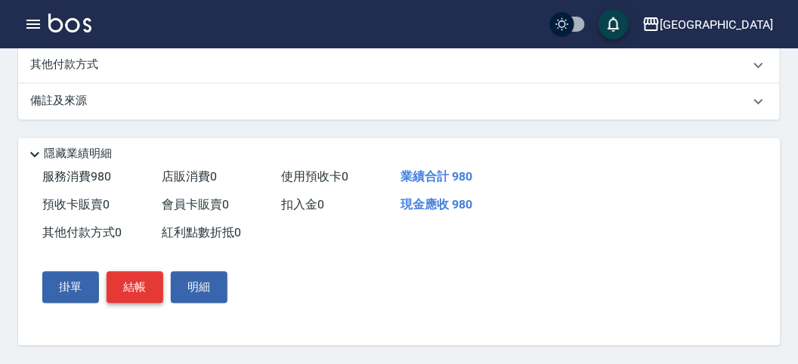
type input "妝英-215"
click at [125, 283] on button "結帳" at bounding box center [134, 288] width 57 height 32
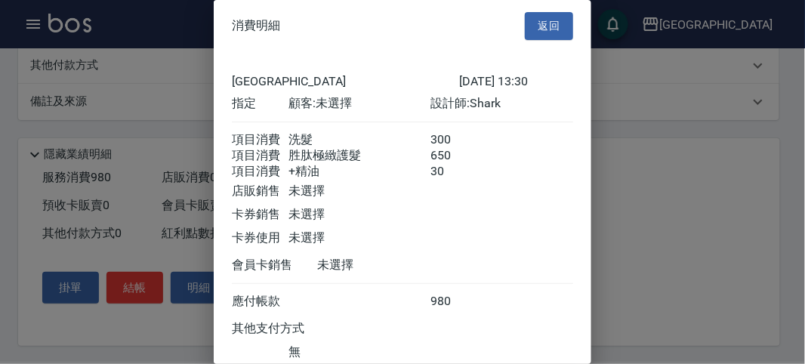
scroll to position [118, 0]
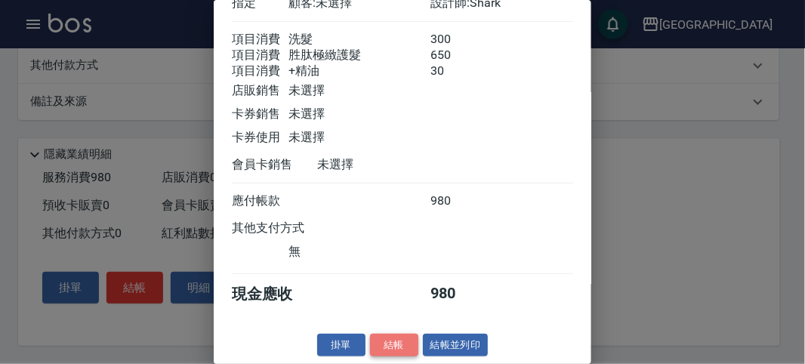
click at [389, 340] on button "結帳" at bounding box center [394, 345] width 48 height 23
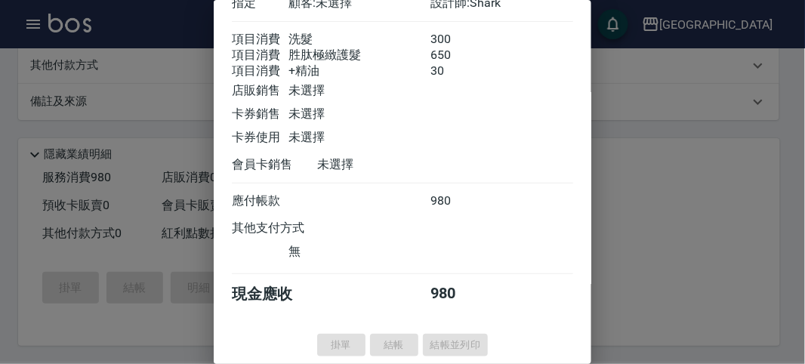
type input "[DATE] 13:55"
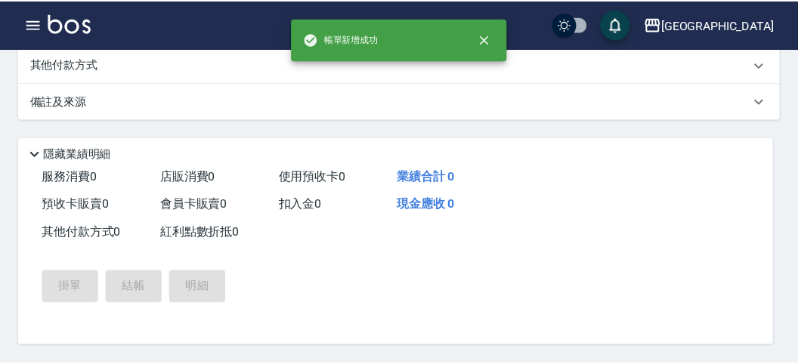
scroll to position [0, 0]
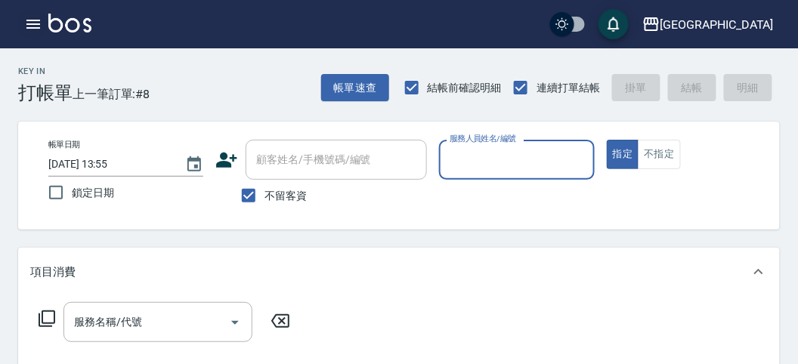
click at [35, 26] on icon "button" at bounding box center [33, 24] width 18 height 18
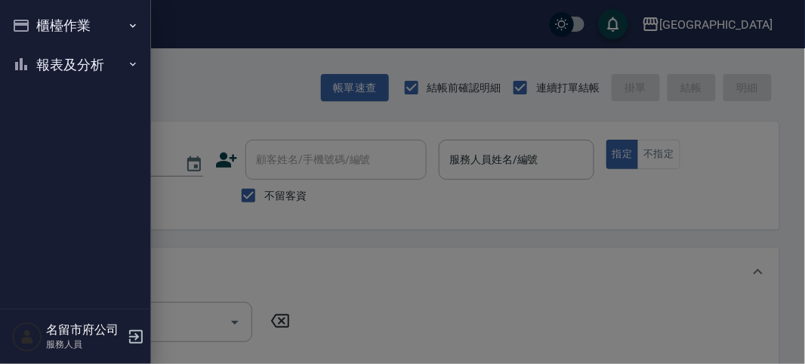
click at [68, 62] on button "報表及分析" at bounding box center [75, 64] width 139 height 39
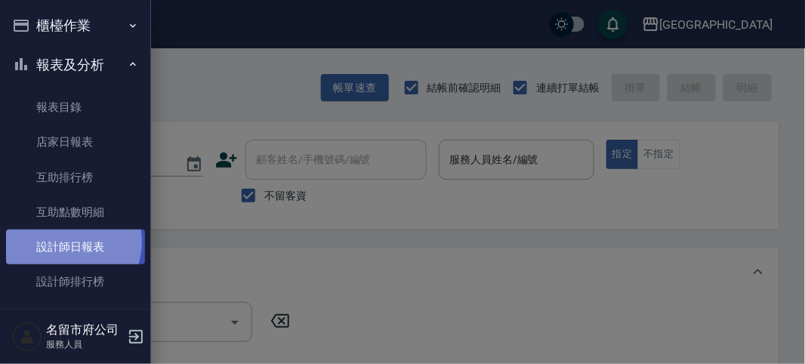
click at [65, 242] on link "設計師日報表" at bounding box center [75, 247] width 139 height 35
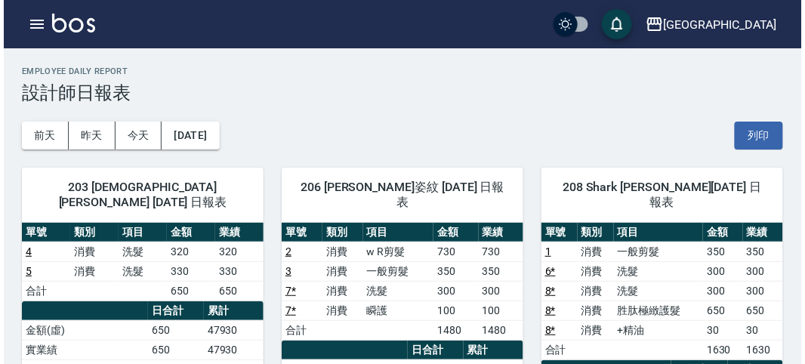
scroll to position [84, 0]
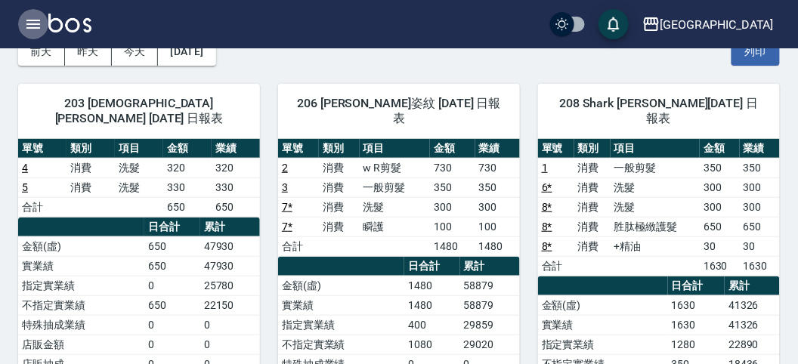
click at [33, 26] on icon "button" at bounding box center [33, 24] width 18 height 18
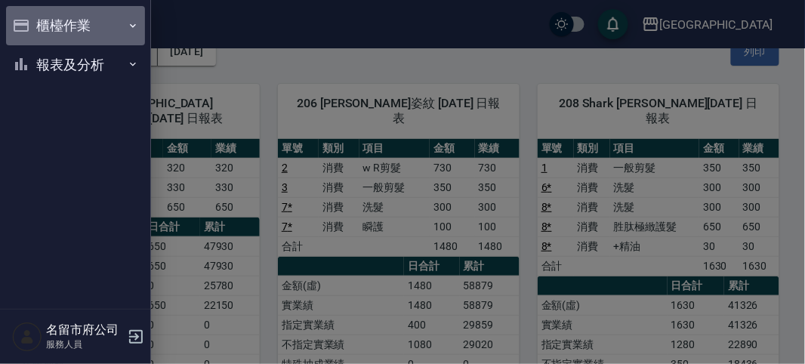
click at [78, 24] on button "櫃檯作業" at bounding box center [75, 25] width 139 height 39
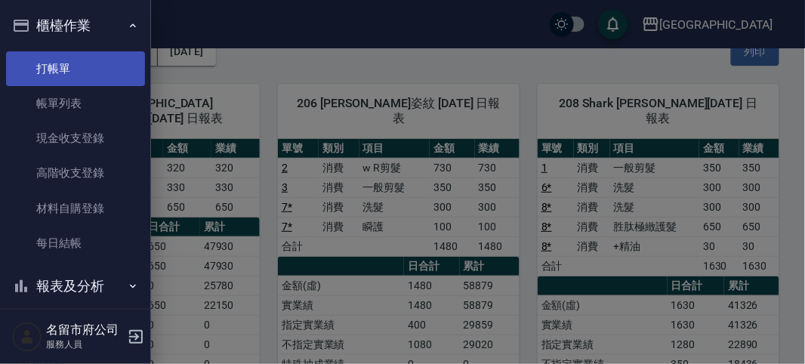
click at [85, 66] on link "打帳單" at bounding box center [75, 68] width 139 height 35
